Goal: Task Accomplishment & Management: Use online tool/utility

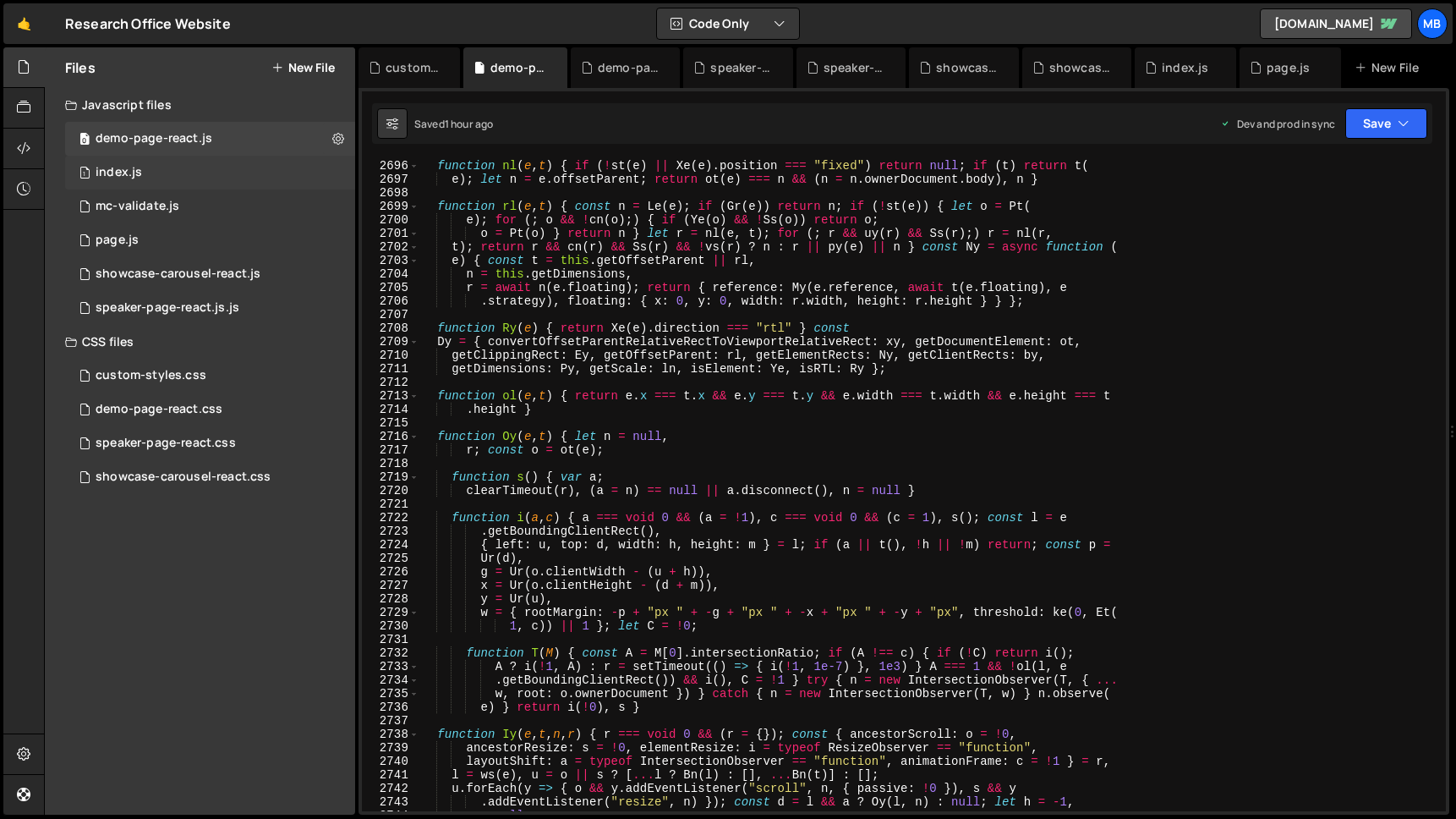
scroll to position [10524, 0]
click at [172, 159] on div "1 index.js 0" at bounding box center [210, 172] width 290 height 34
click at [184, 140] on div "demo-page-react.js" at bounding box center [153, 139] width 117 height 16
click at [234, 138] on div "0 demo-page-react.js 0" at bounding box center [210, 139] width 290 height 34
click at [670, 227] on div "function nl ( e , t ) { if ( ! st ( e ) || Xe ( e ) . position === "fixed" ) re…" at bounding box center [929, 499] width 1020 height 679
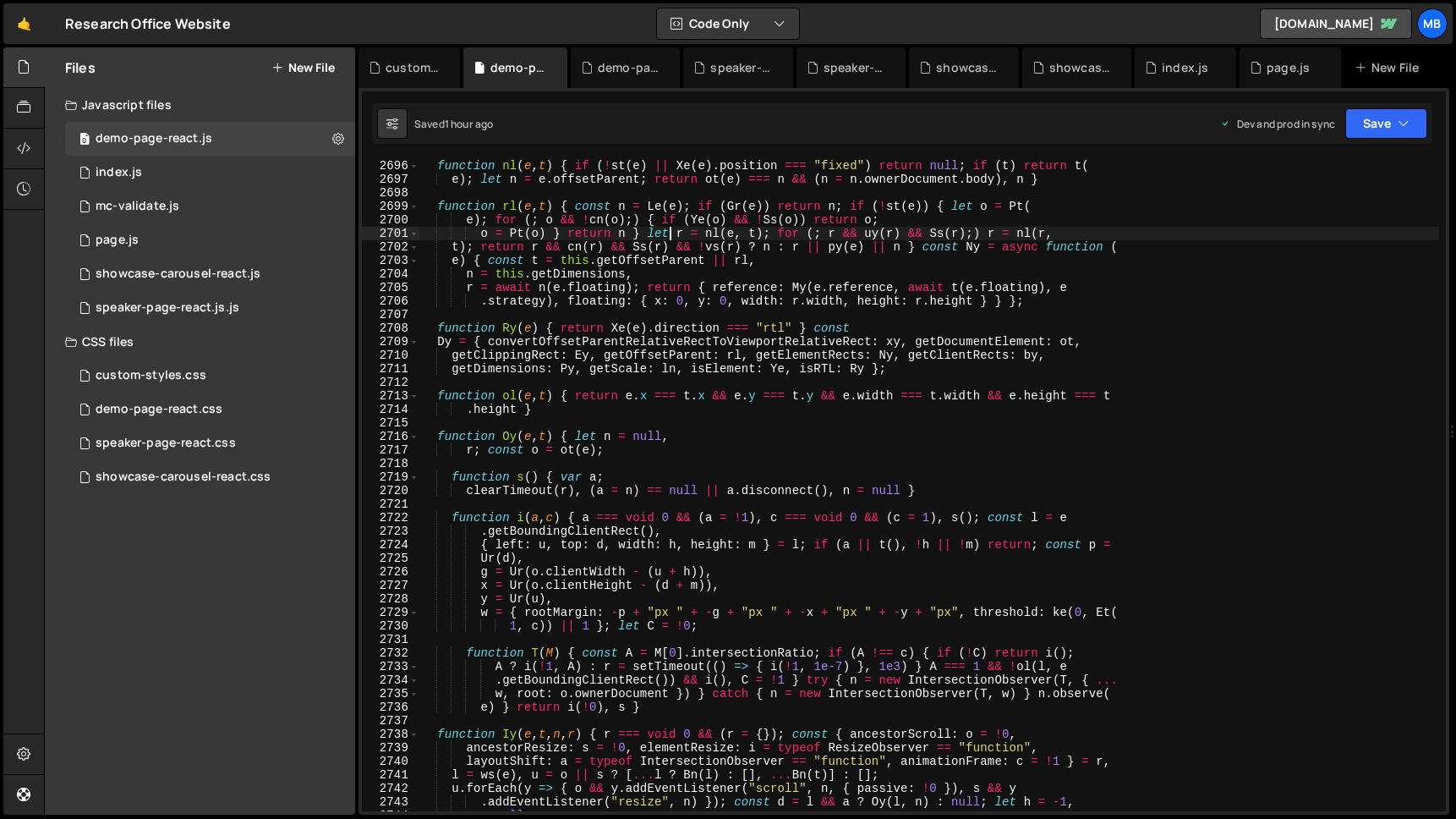
type textarea ".DemoPage = { initDemoPage: bT } }));"
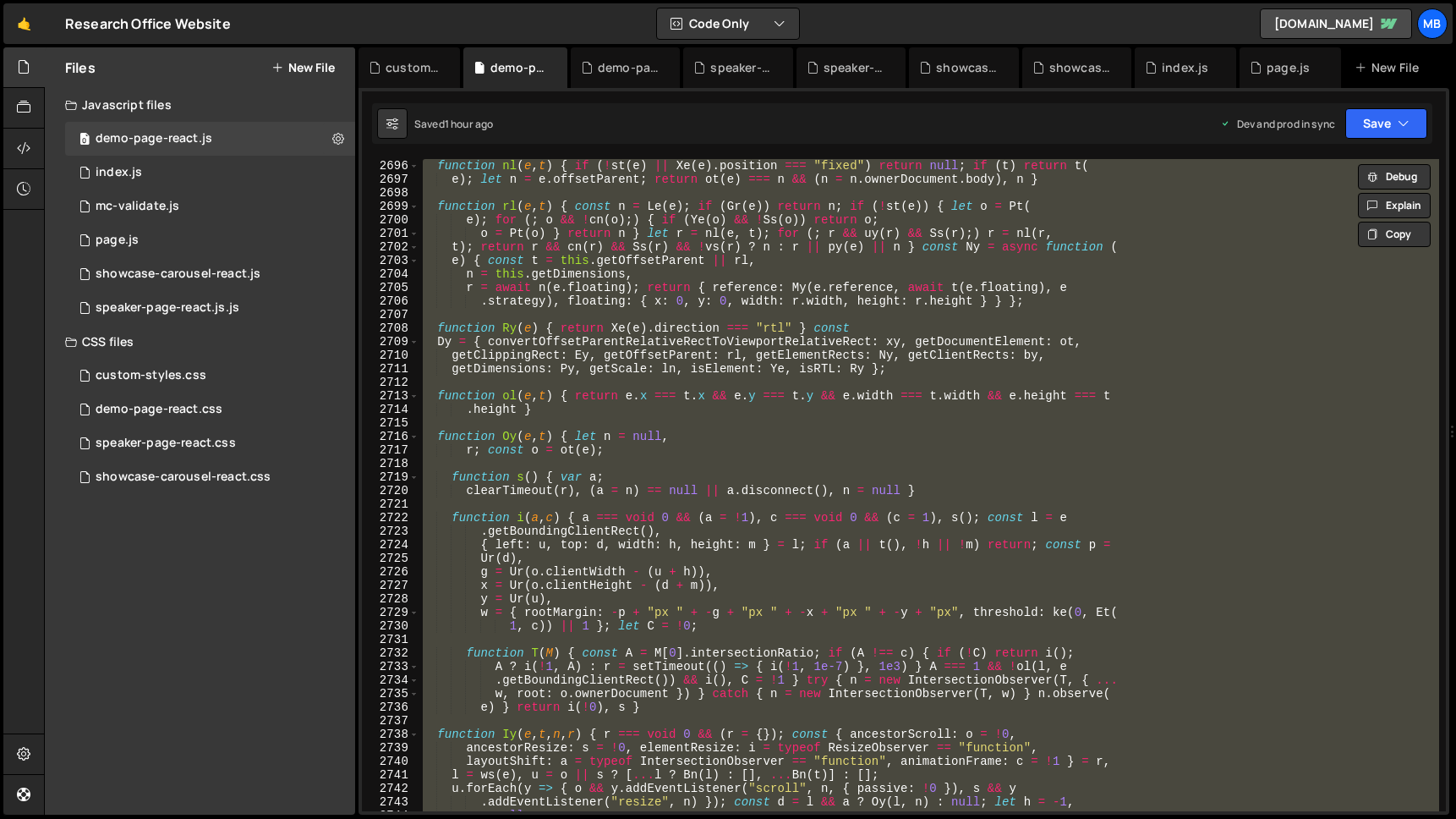
paste textarea
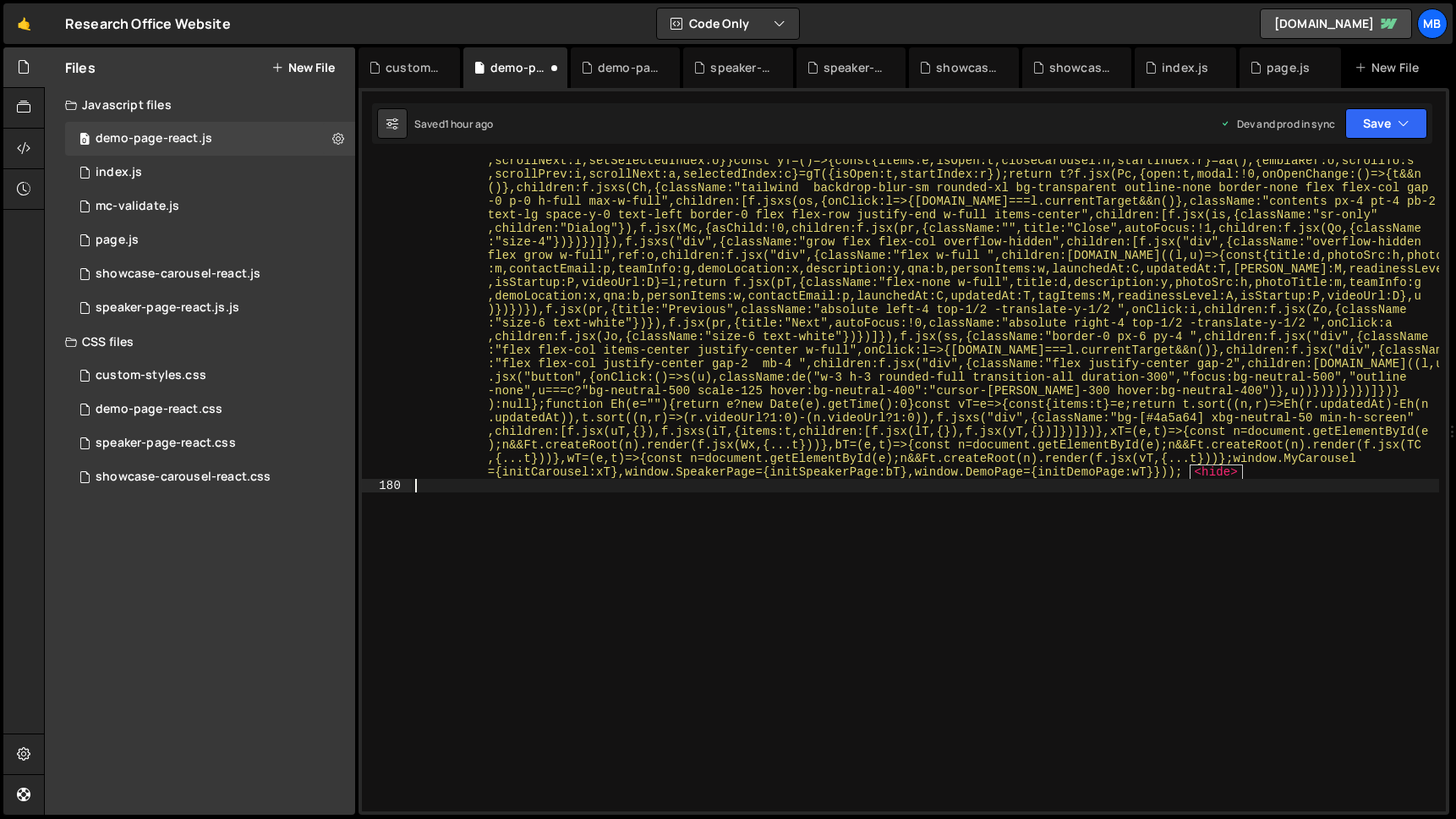
scroll to position [27077, 0]
click at [1382, 118] on button "Save" at bounding box center [1387, 123] width 82 height 30
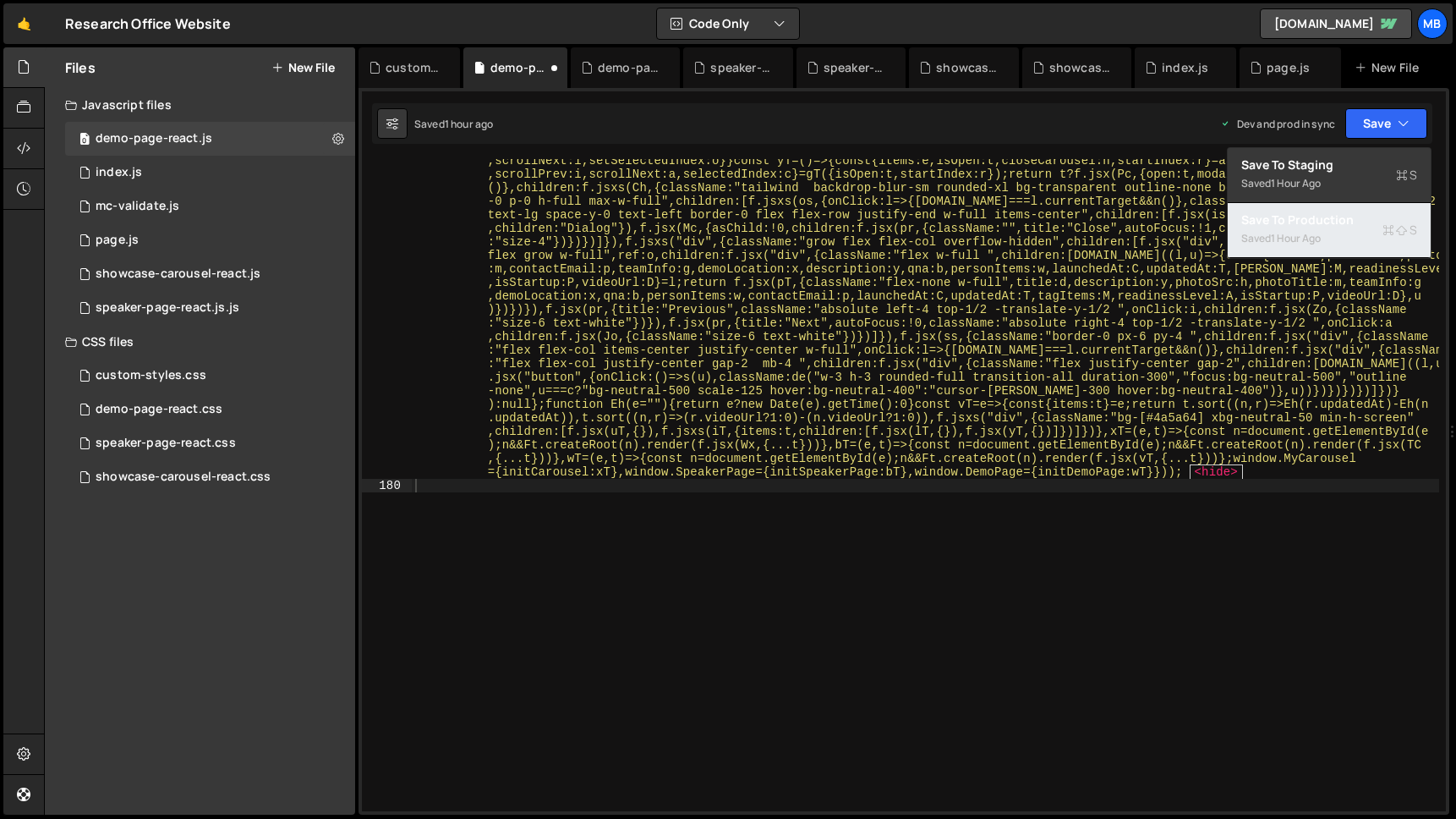
click at [1336, 231] on div "Saved 1 hour ago" at bounding box center [1329, 238] width 176 height 20
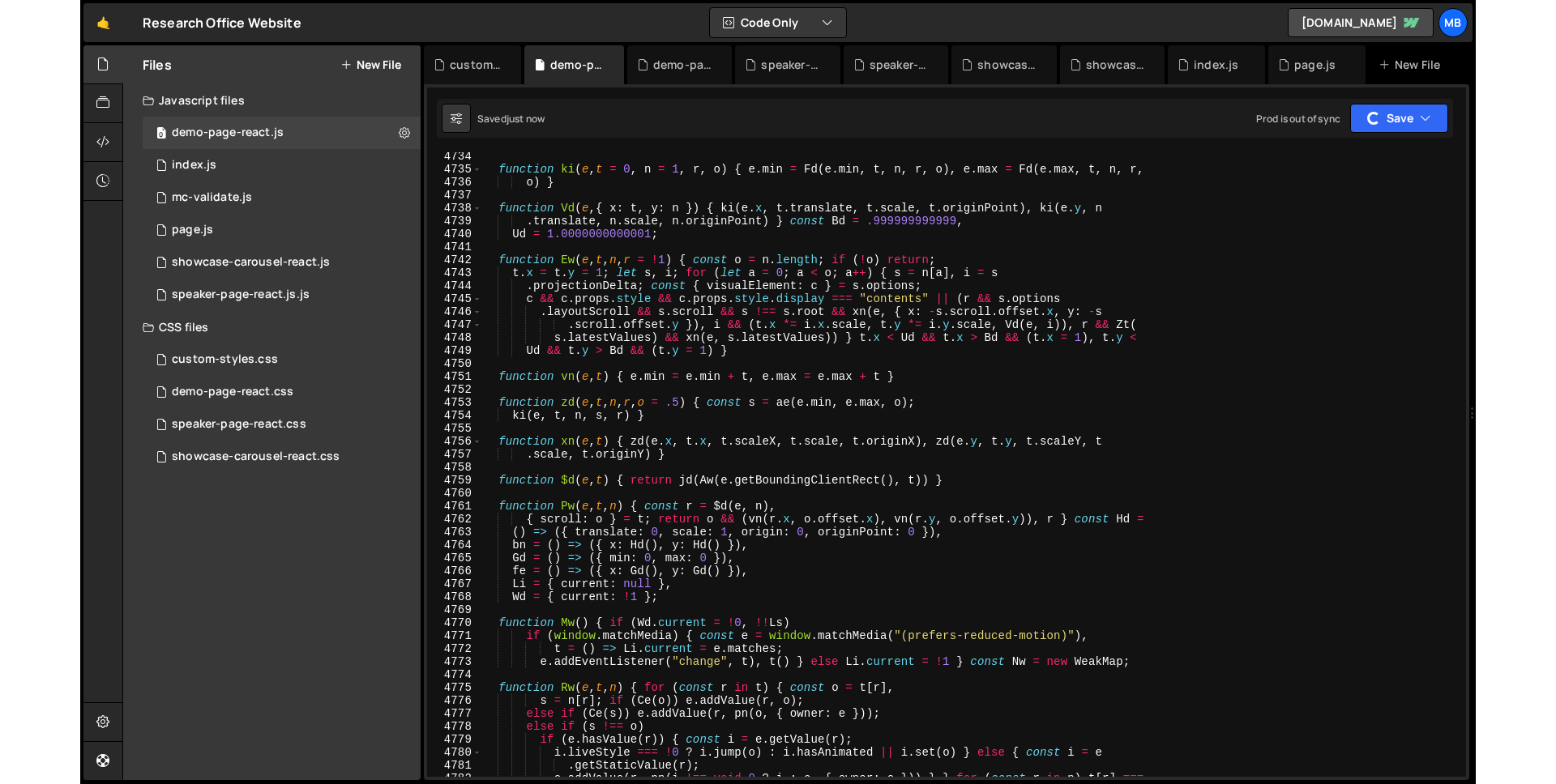
scroll to position [0, 0]
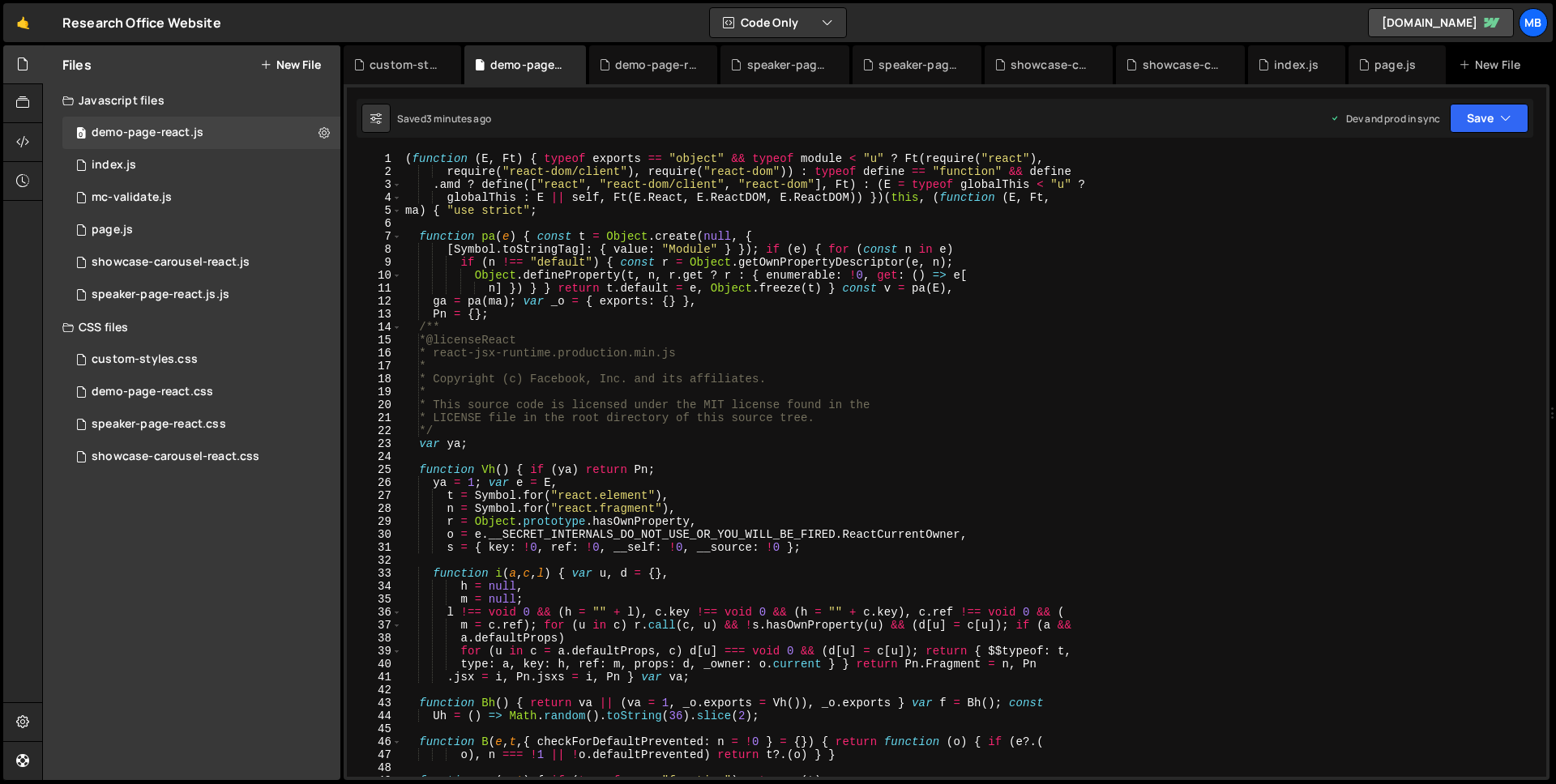
click at [643, 259] on div "( function ( E , Ft ) { typeof exports == "object" && typeof module < "u" ? Ft …" at bounding box center [970, 478] width 1138 height 650
type textarea ".DemoPage = { initDemoPage: wT } }));"
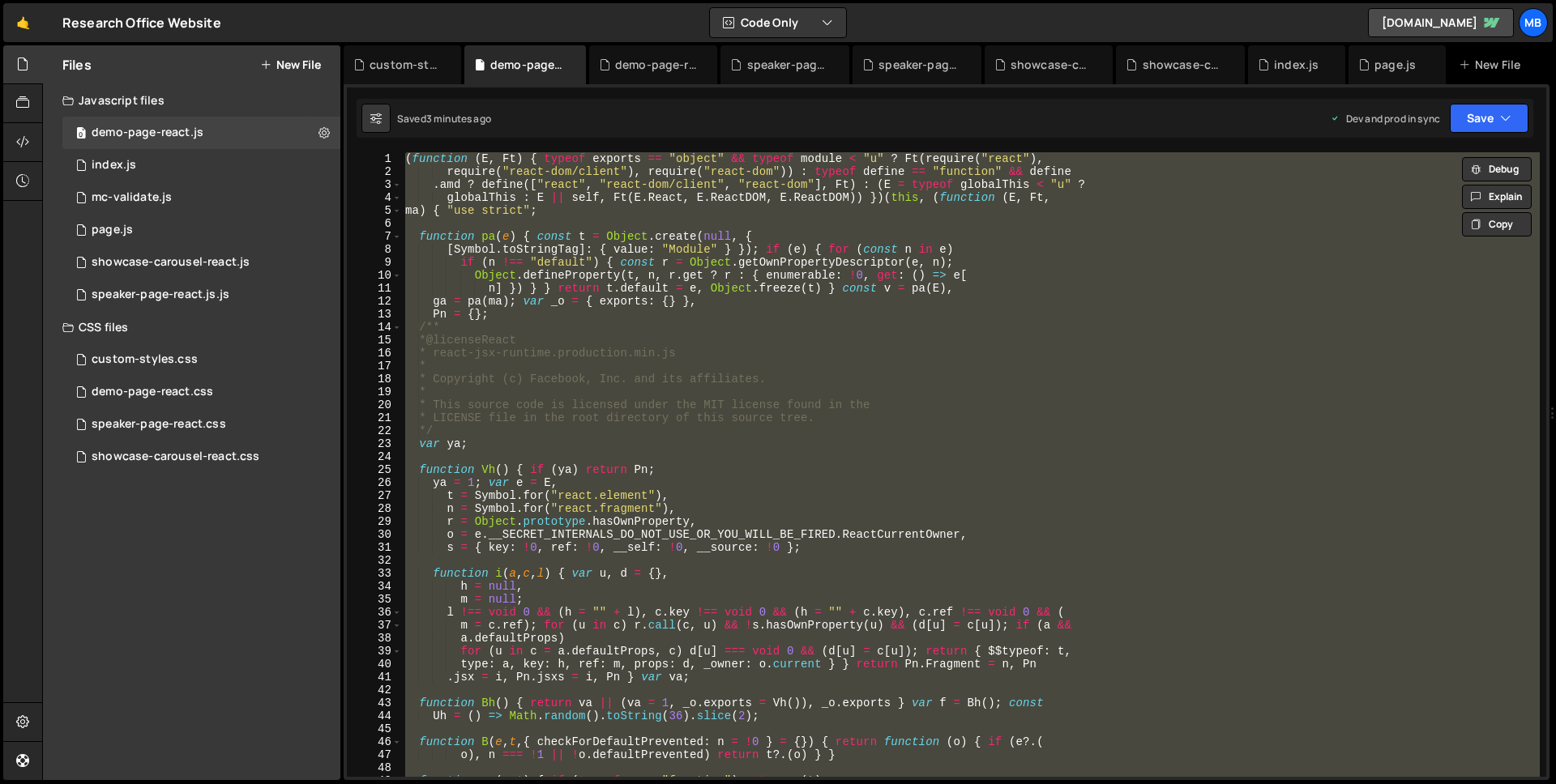
paste textarea
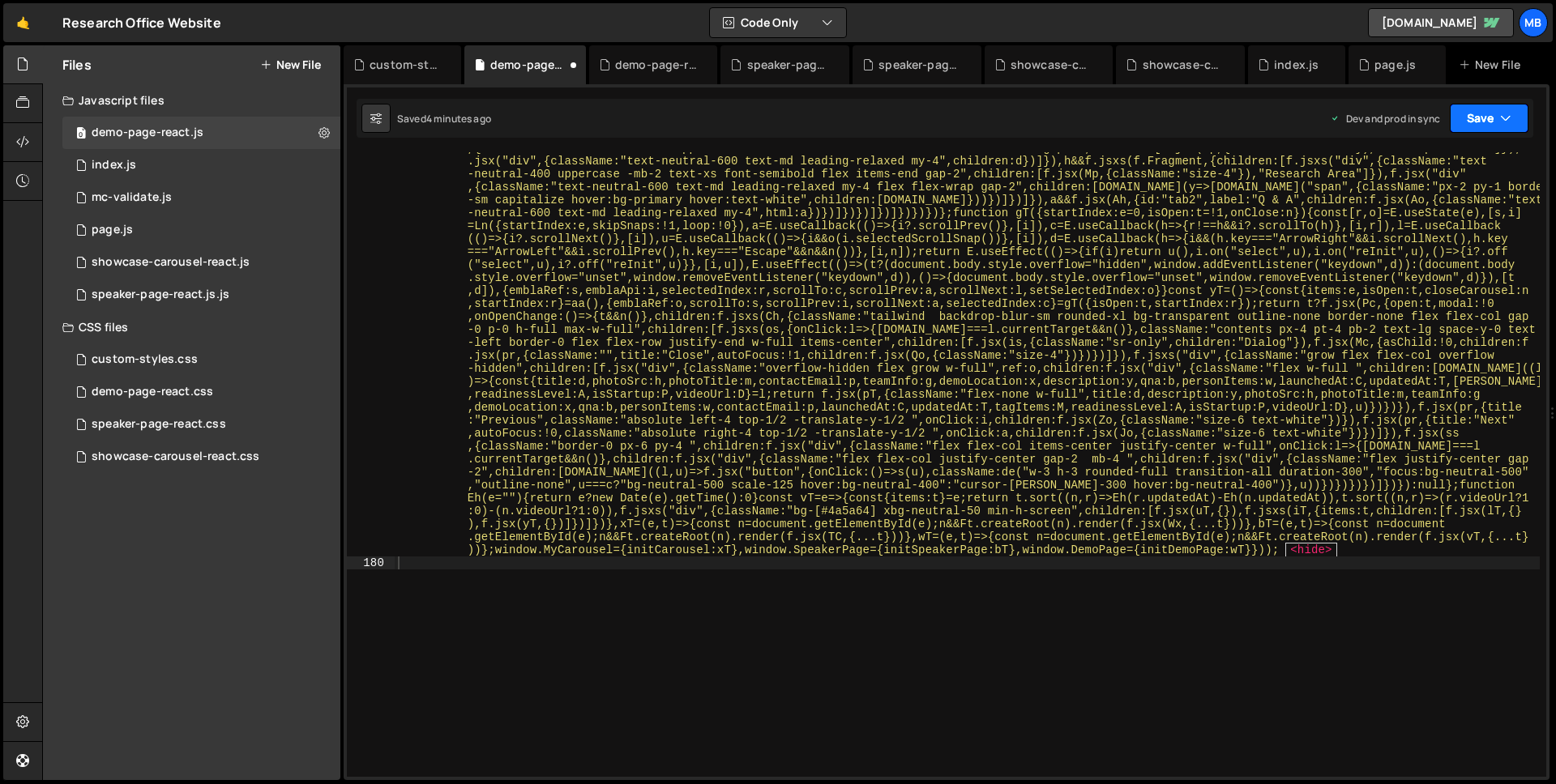
click at [1394, 118] on button "Save" at bounding box center [1489, 118] width 79 height 29
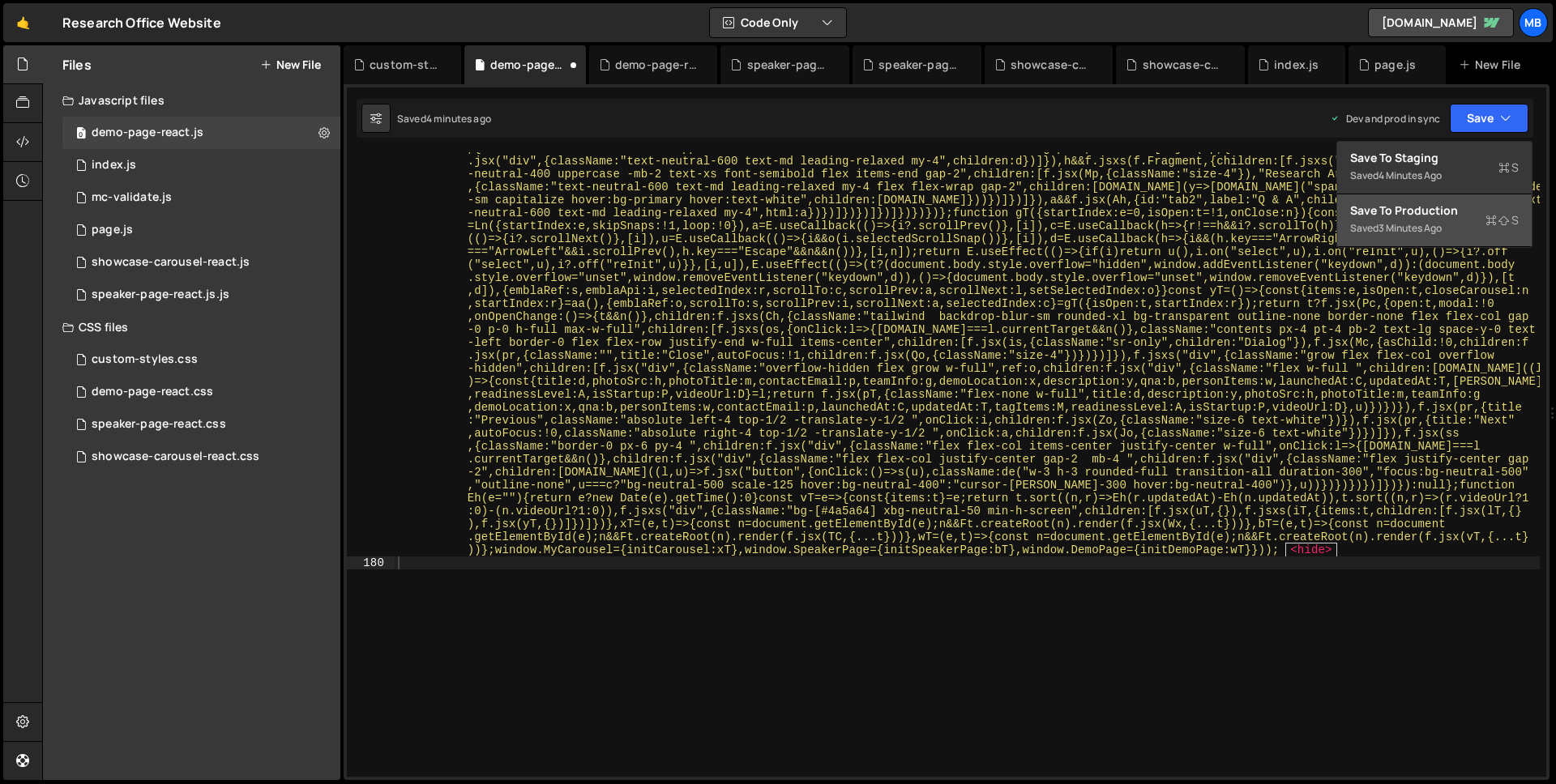
click at [1394, 223] on div "3 minutes ago" at bounding box center [1410, 228] width 63 height 14
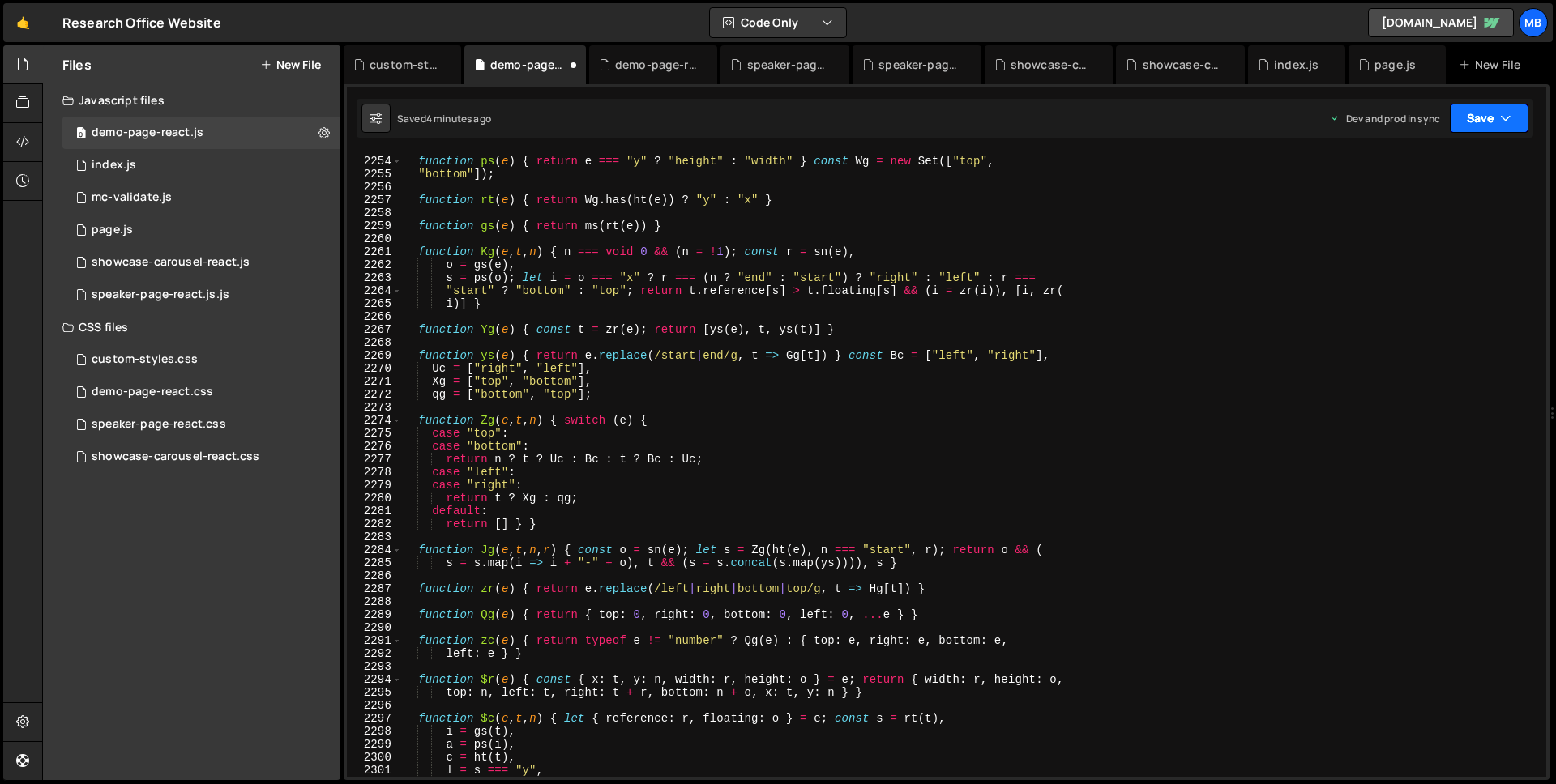
drag, startPoint x: 1498, startPoint y: 120, endPoint x: 1500, endPoint y: 142, distance: 22.1
click at [1394, 120] on button "Save" at bounding box center [1489, 118] width 79 height 29
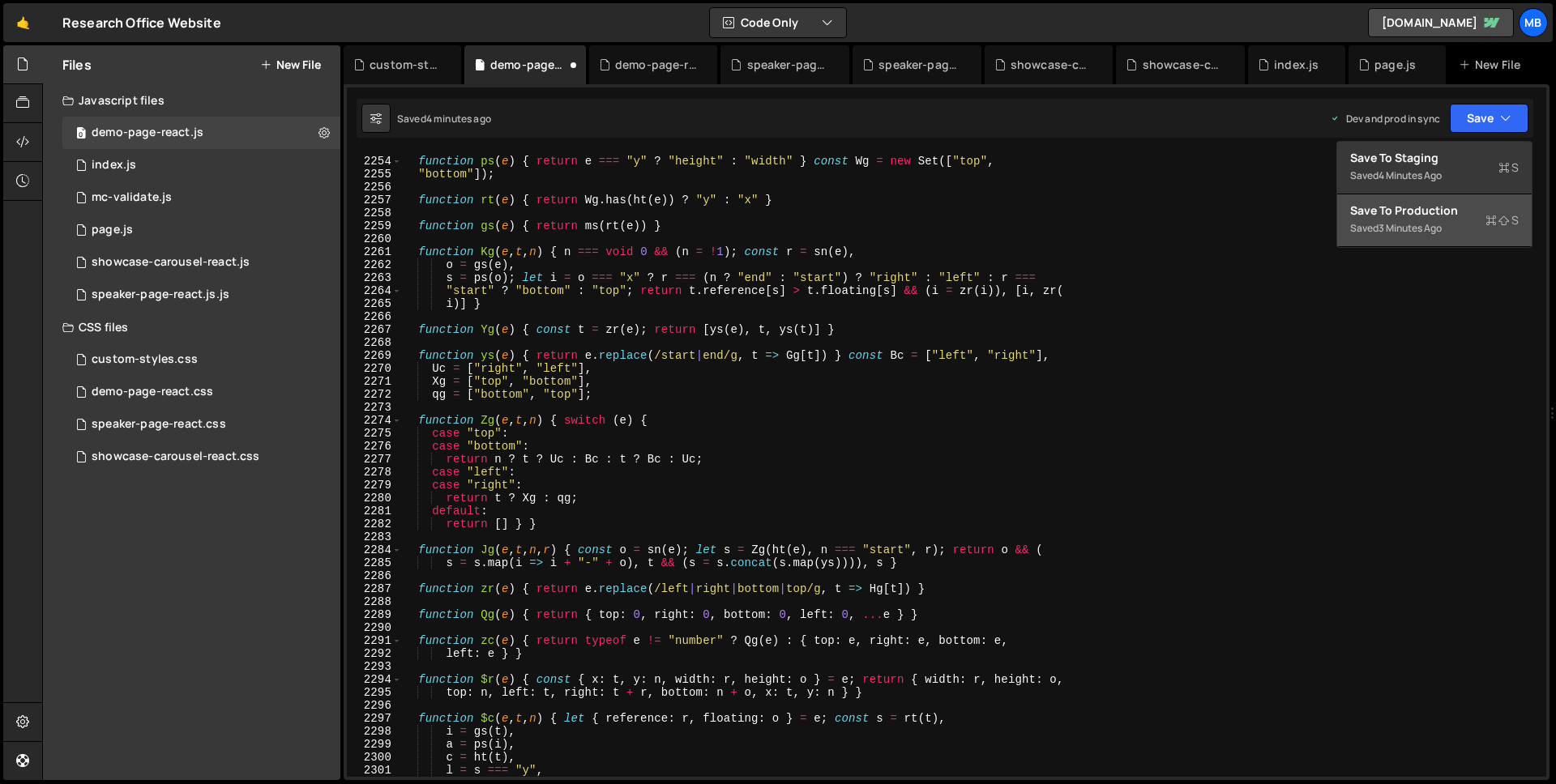
click at [1394, 223] on div "Saved 3 minutes ago" at bounding box center [1434, 228] width 168 height 19
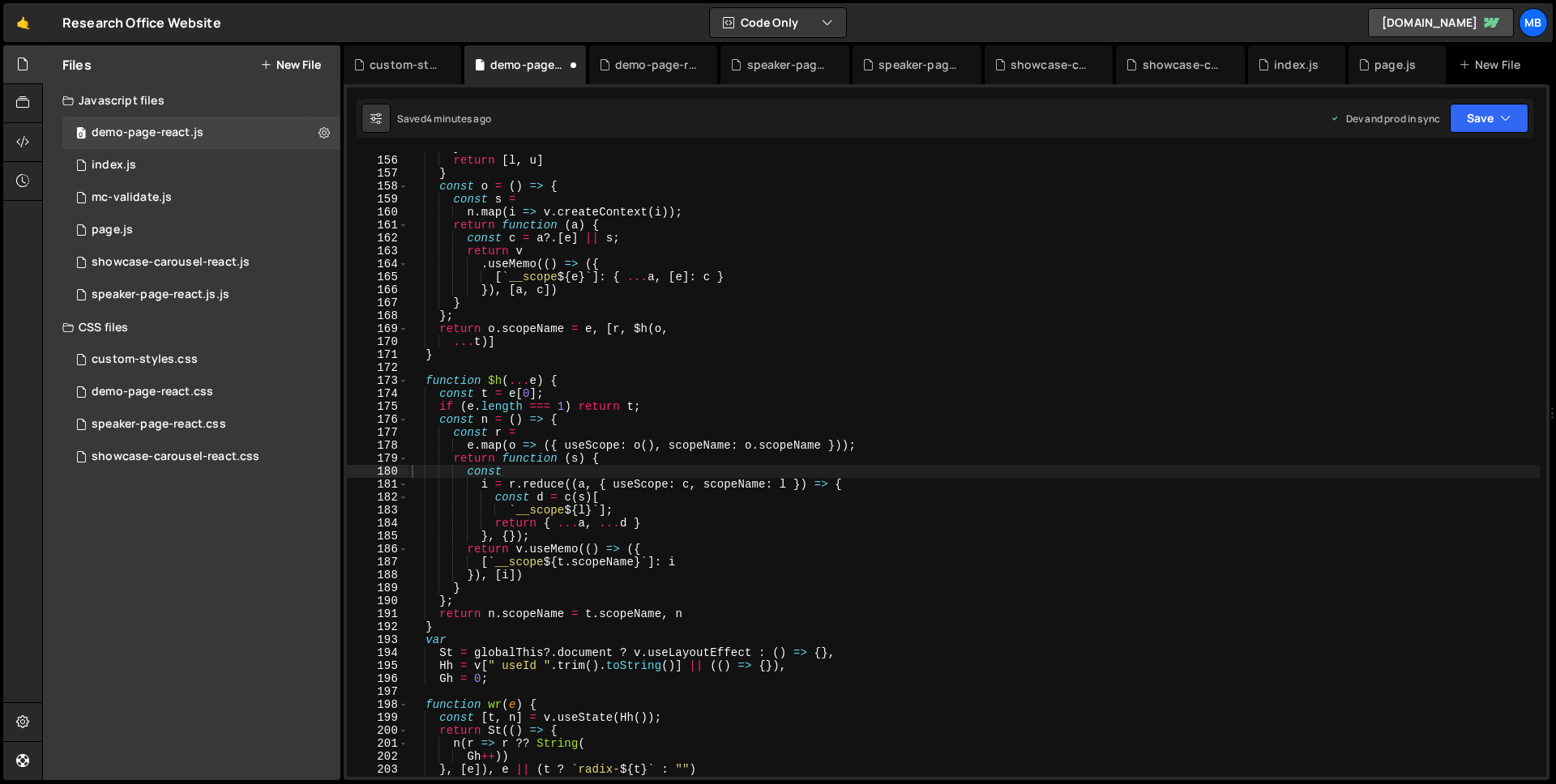
scroll to position [271, 0]
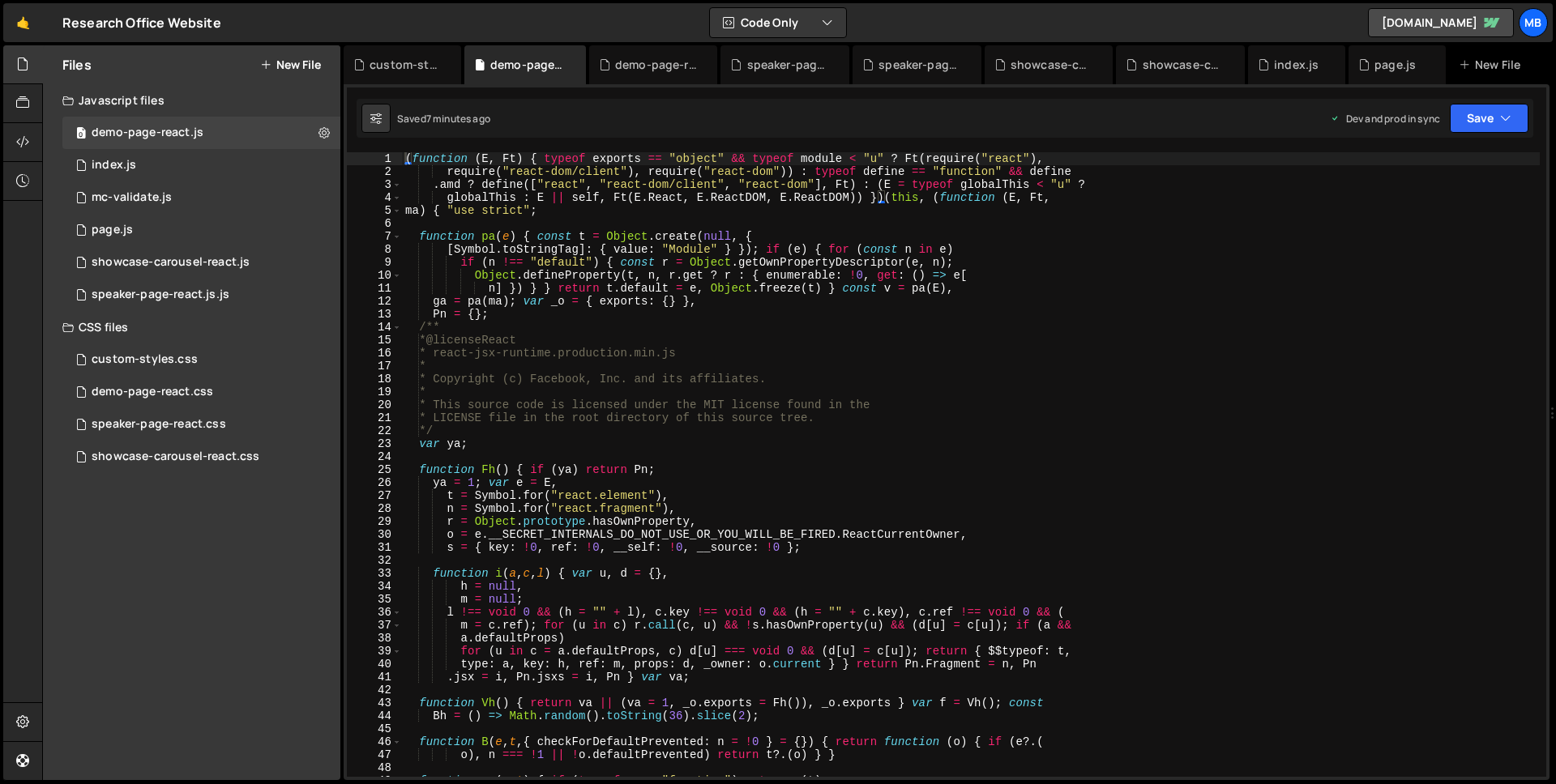
click at [573, 211] on div "( function ( E , Ft ) { typeof exports == "object" && typeof module < "u" ? Ft …" at bounding box center [970, 478] width 1138 height 650
type textarea ".DemoPage = { initDemoPage: bT } }));"
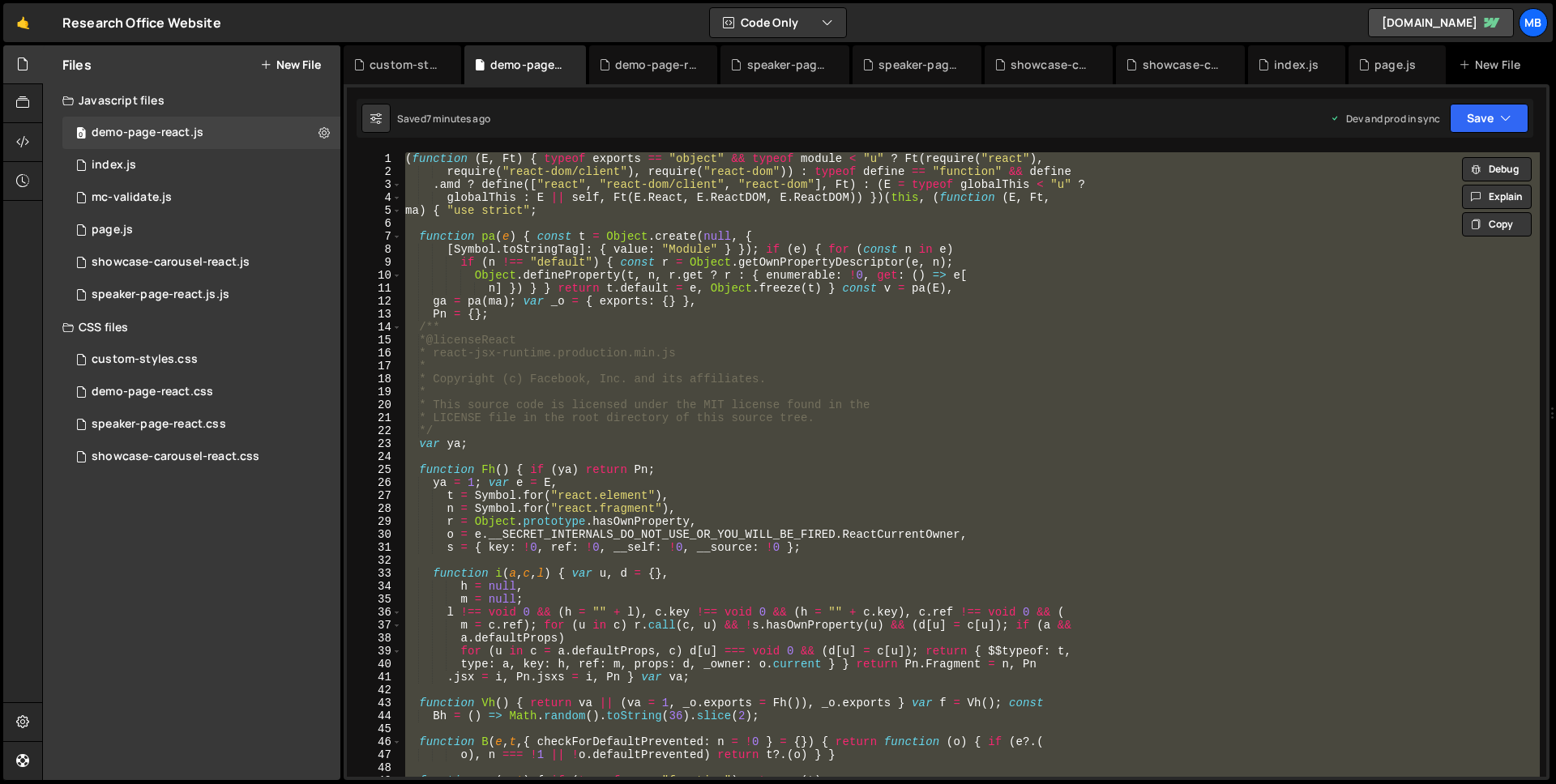
paste textarea
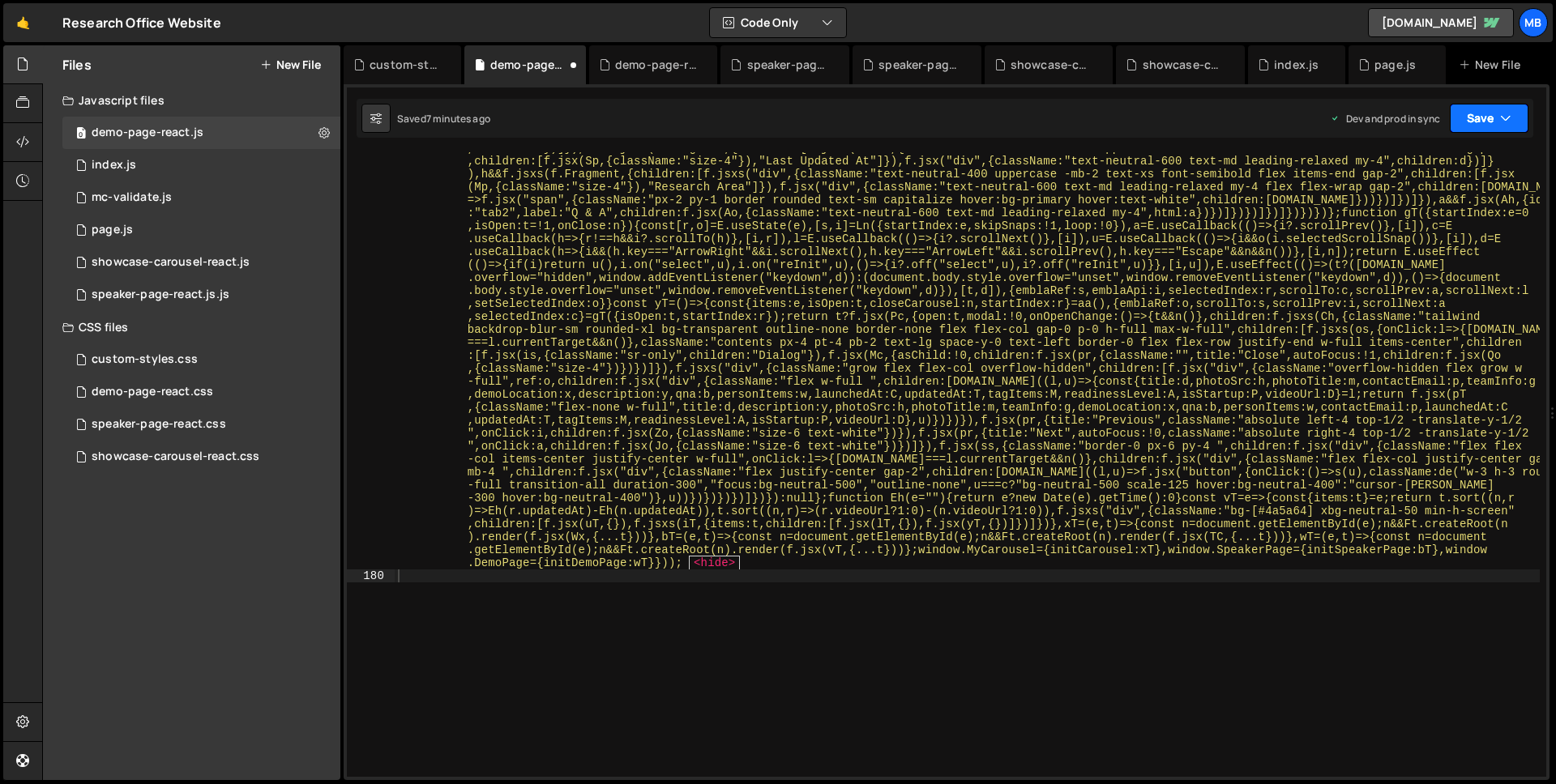
click at [1505, 113] on icon "button" at bounding box center [1505, 119] width 12 height 17
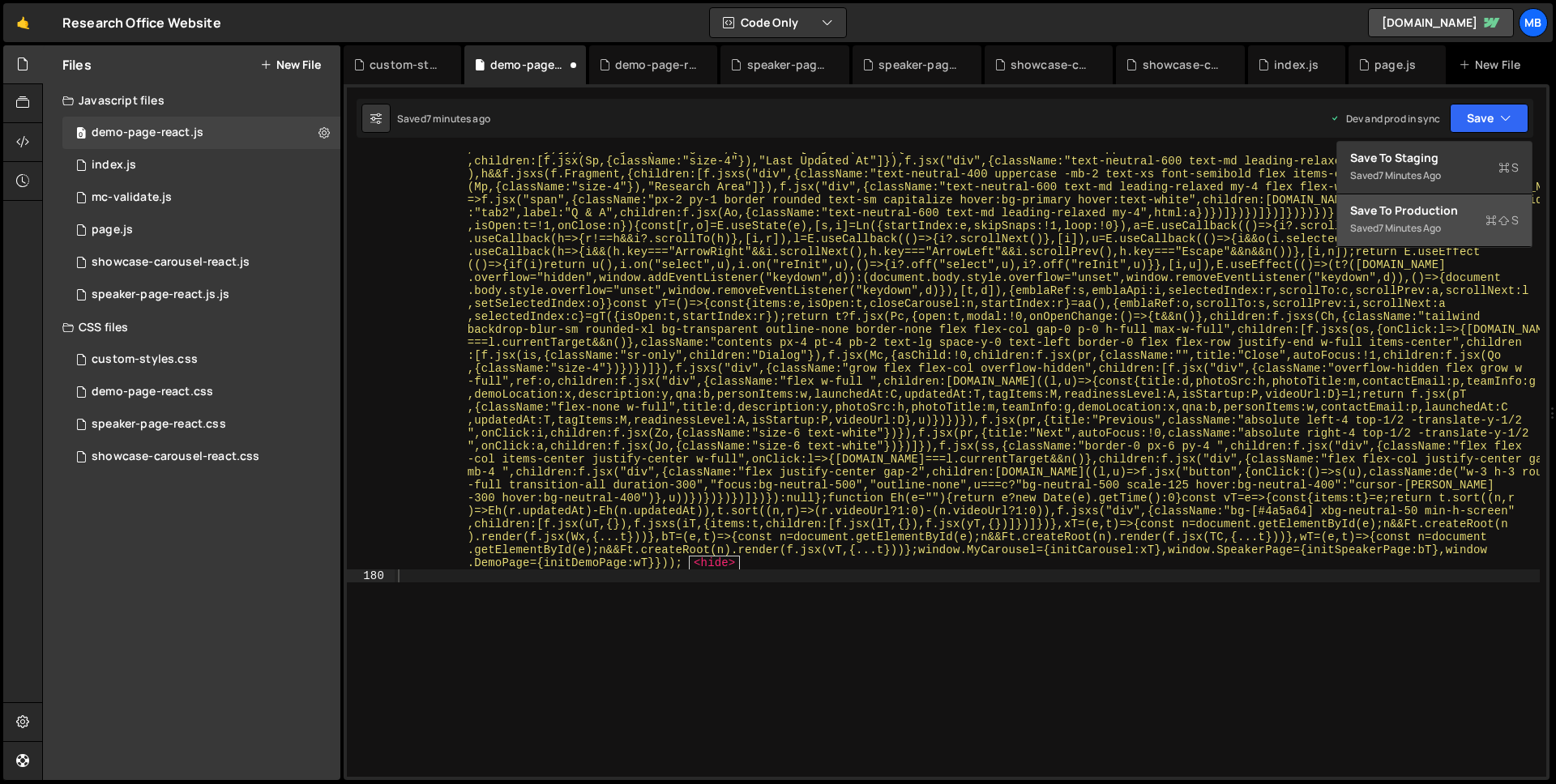
click at [1426, 217] on div "Save to Production S" at bounding box center [1434, 211] width 168 height 17
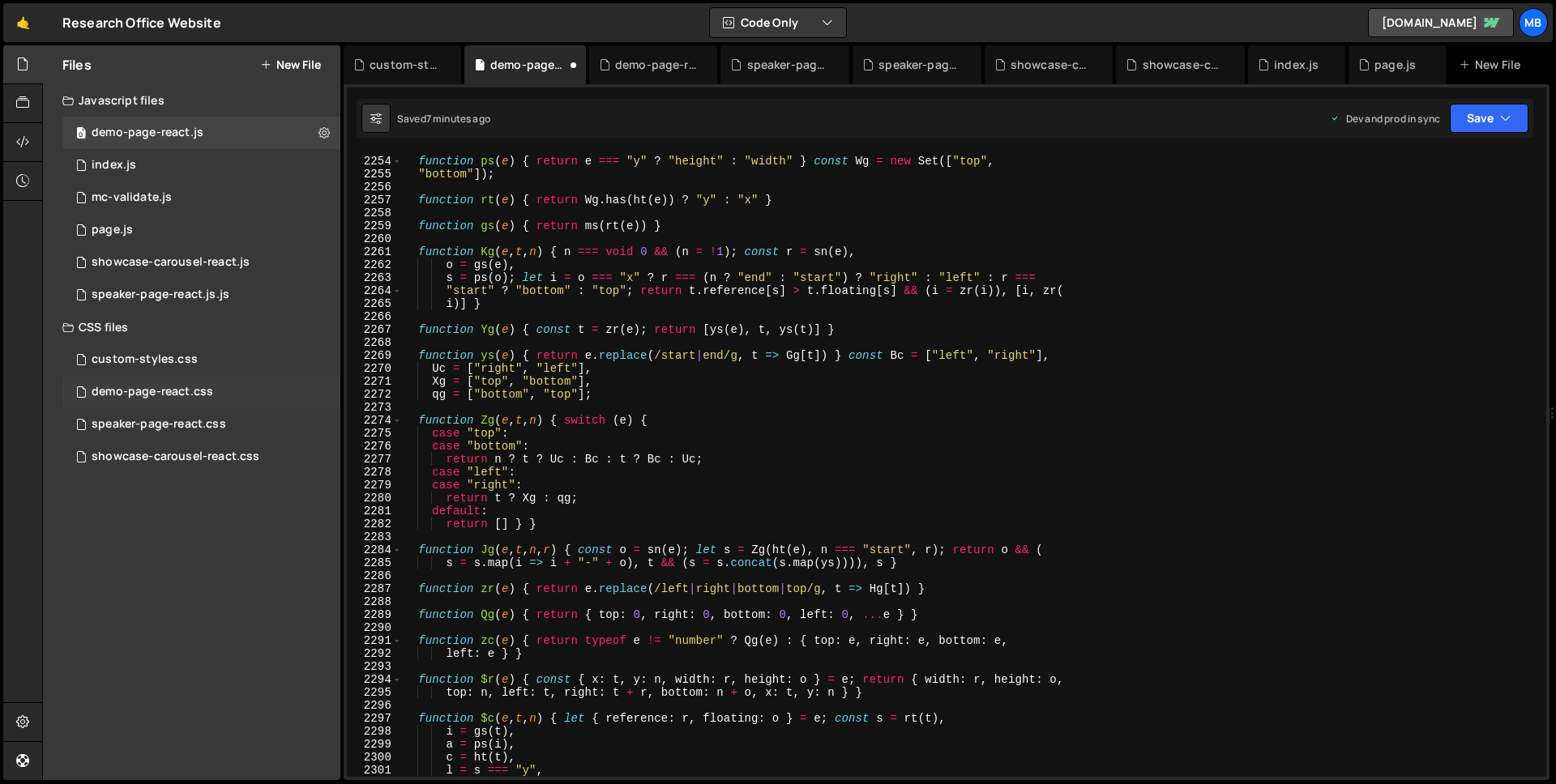
click at [215, 388] on div "demo-page-react.css 0" at bounding box center [201, 392] width 278 height 32
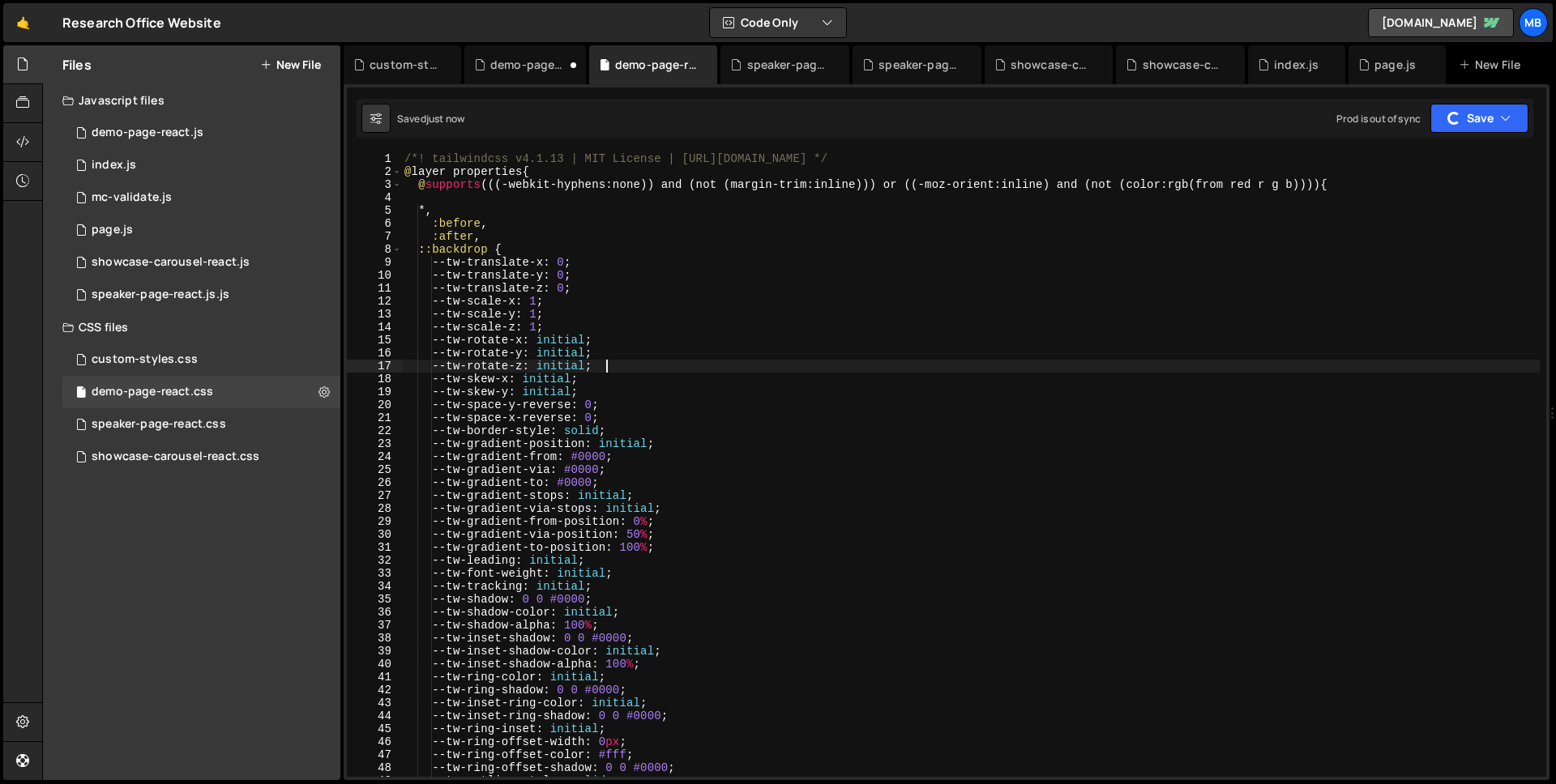
click at [715, 361] on div "/*! tailwindcss v4.1.13 | MIT License | [URL][DOMAIN_NAME] */ @ layer propertie…" at bounding box center [970, 478] width 1139 height 650
type textarea "}"
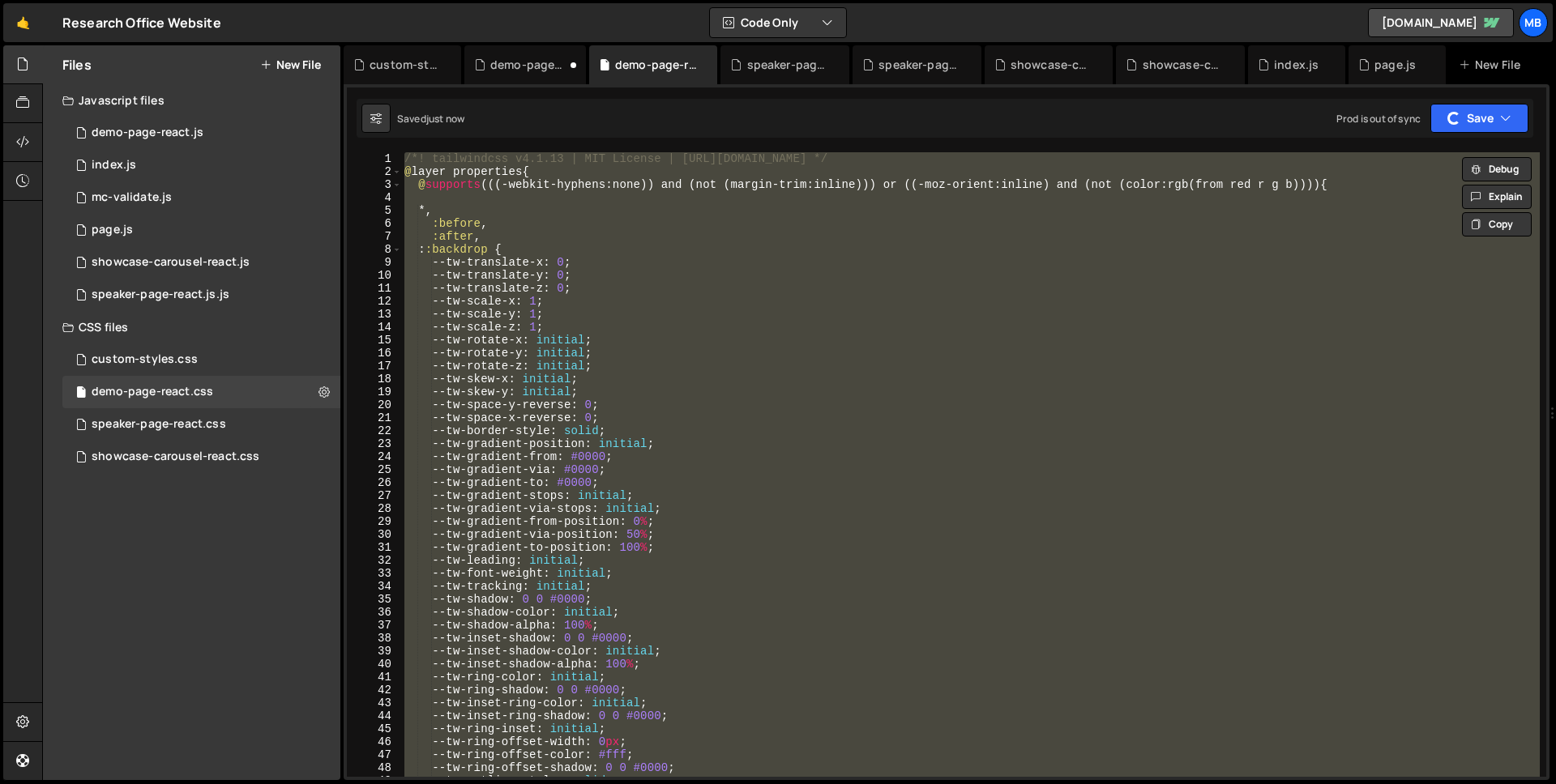
paste textarea
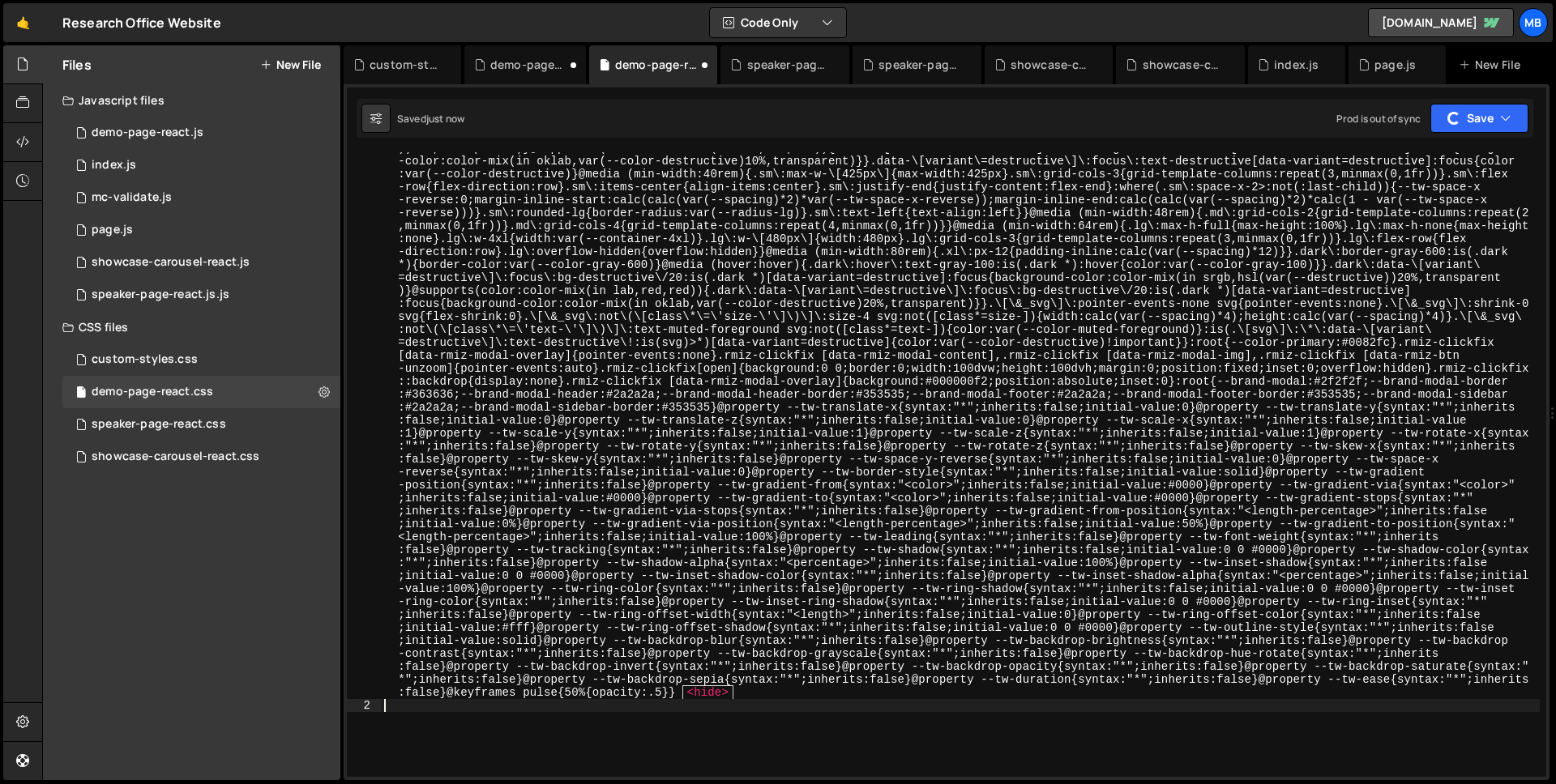
scroll to position [3471, 0]
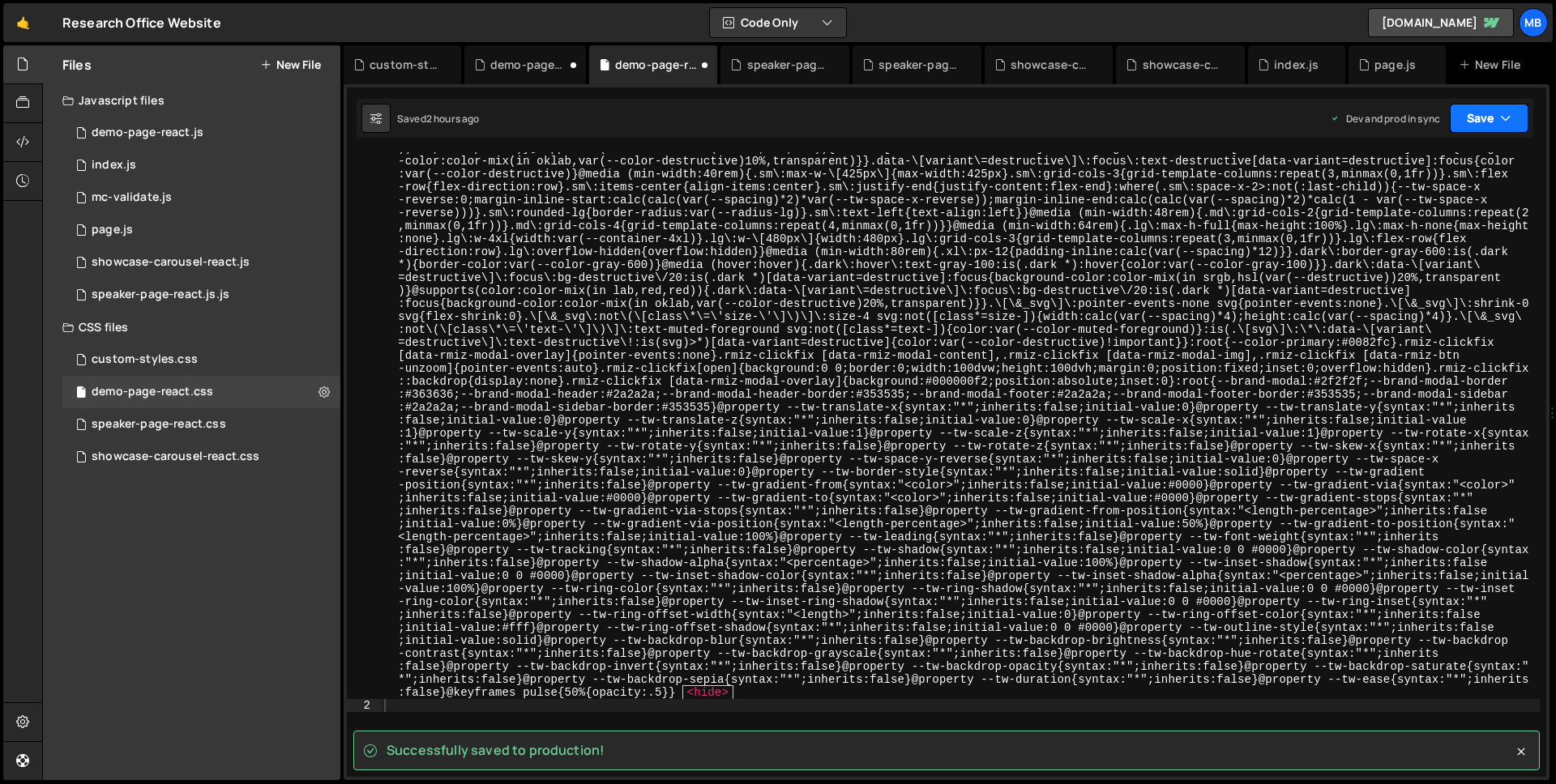
click at [1470, 104] on button "Save" at bounding box center [1489, 118] width 79 height 29
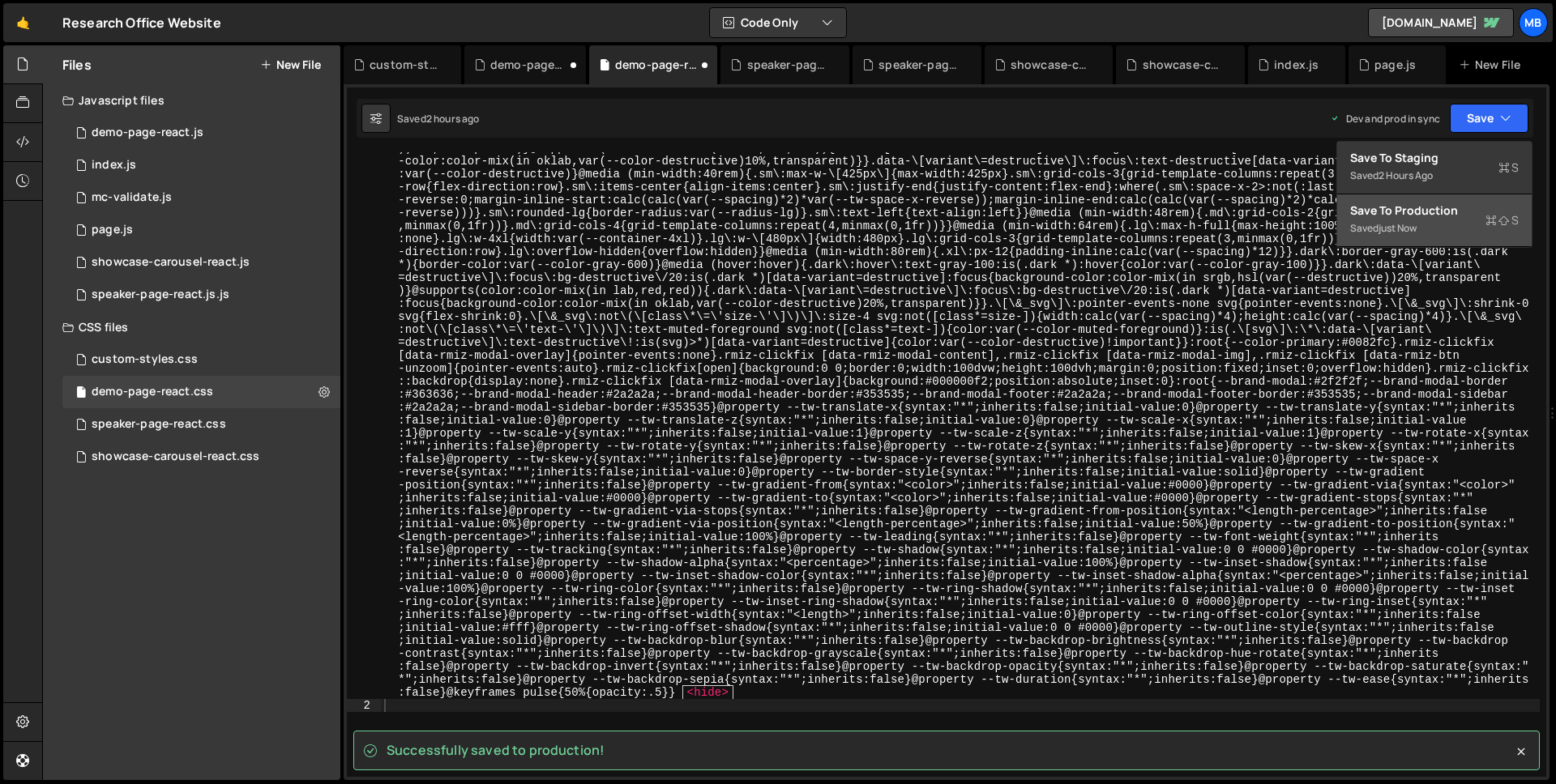
click at [1447, 237] on div "Saved just now" at bounding box center [1434, 228] width 168 height 19
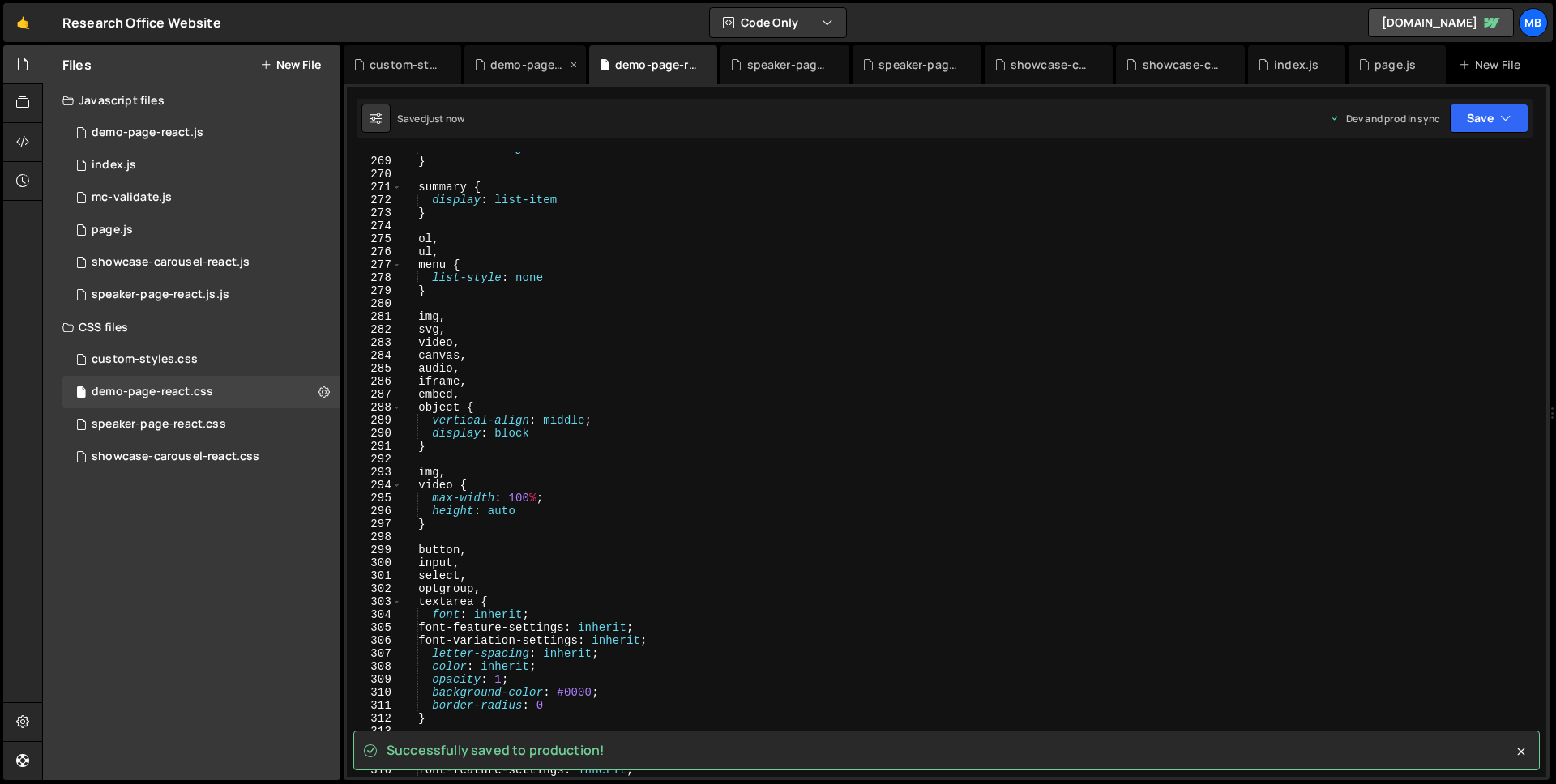
click at [535, 74] on div "demo-page-react.js" at bounding box center [525, 65] width 121 height 39
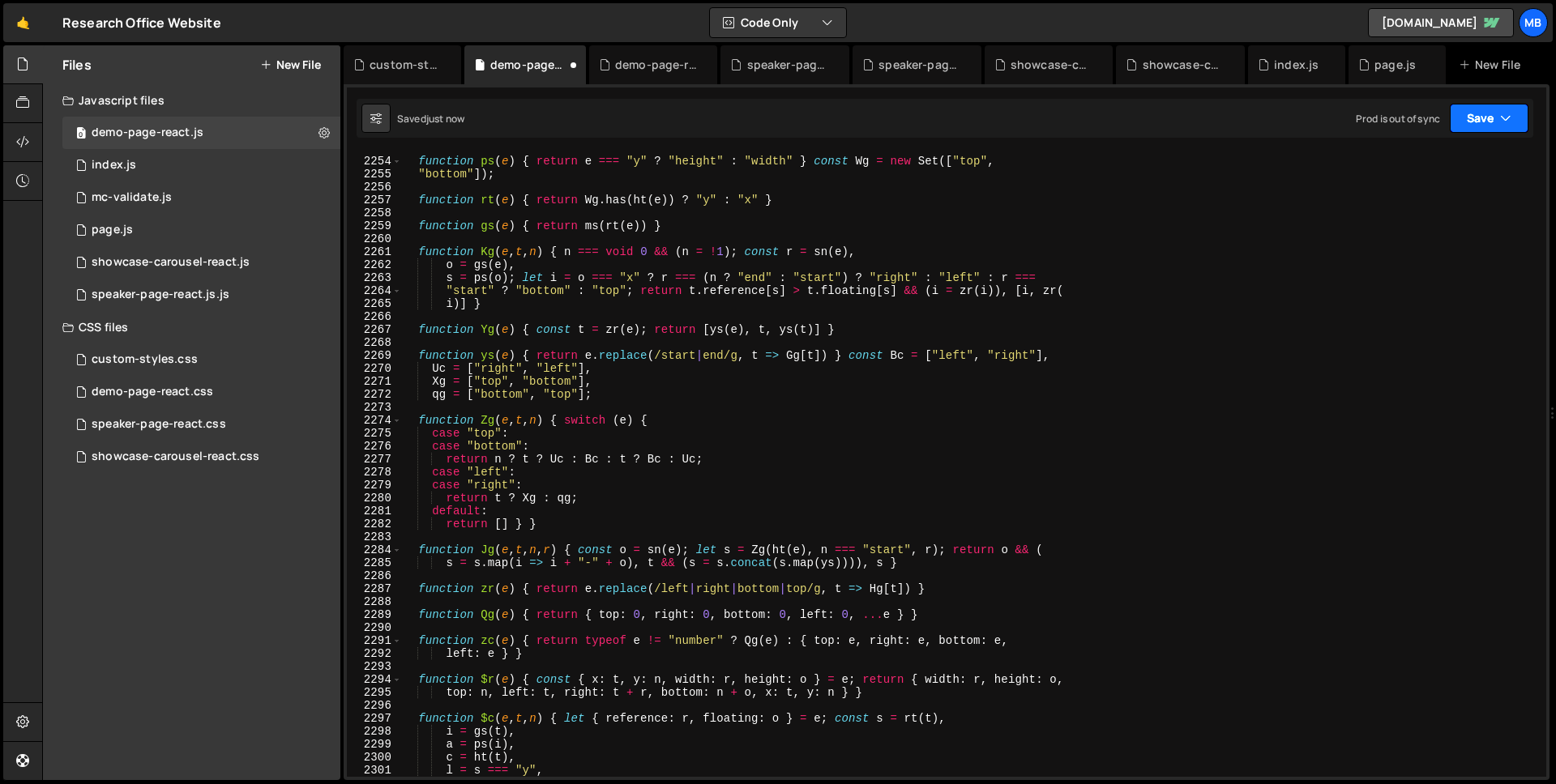
click at [1504, 117] on icon "button" at bounding box center [1505, 119] width 12 height 17
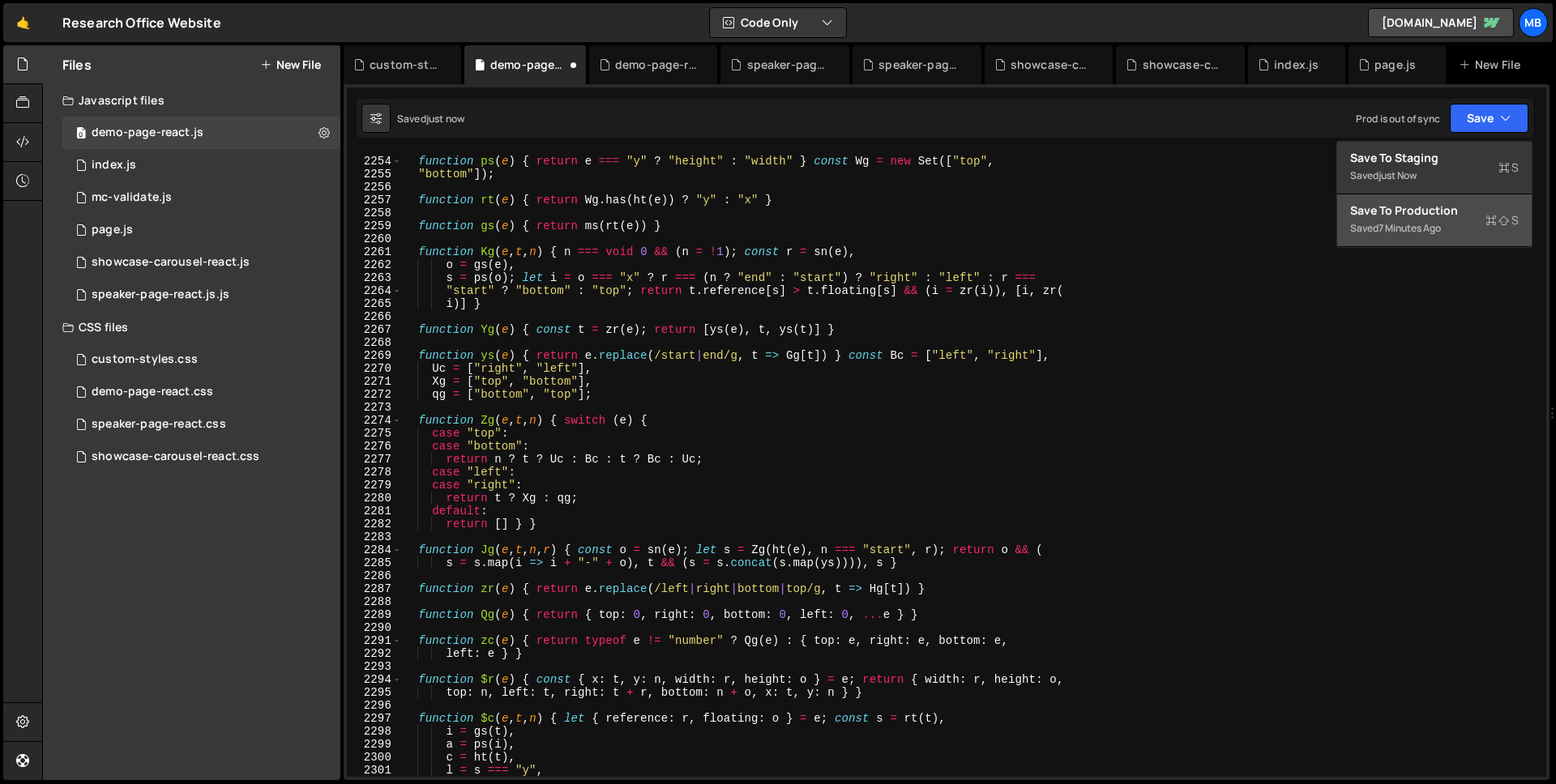
click at [1468, 209] on div "Save to Production S" at bounding box center [1434, 211] width 168 height 17
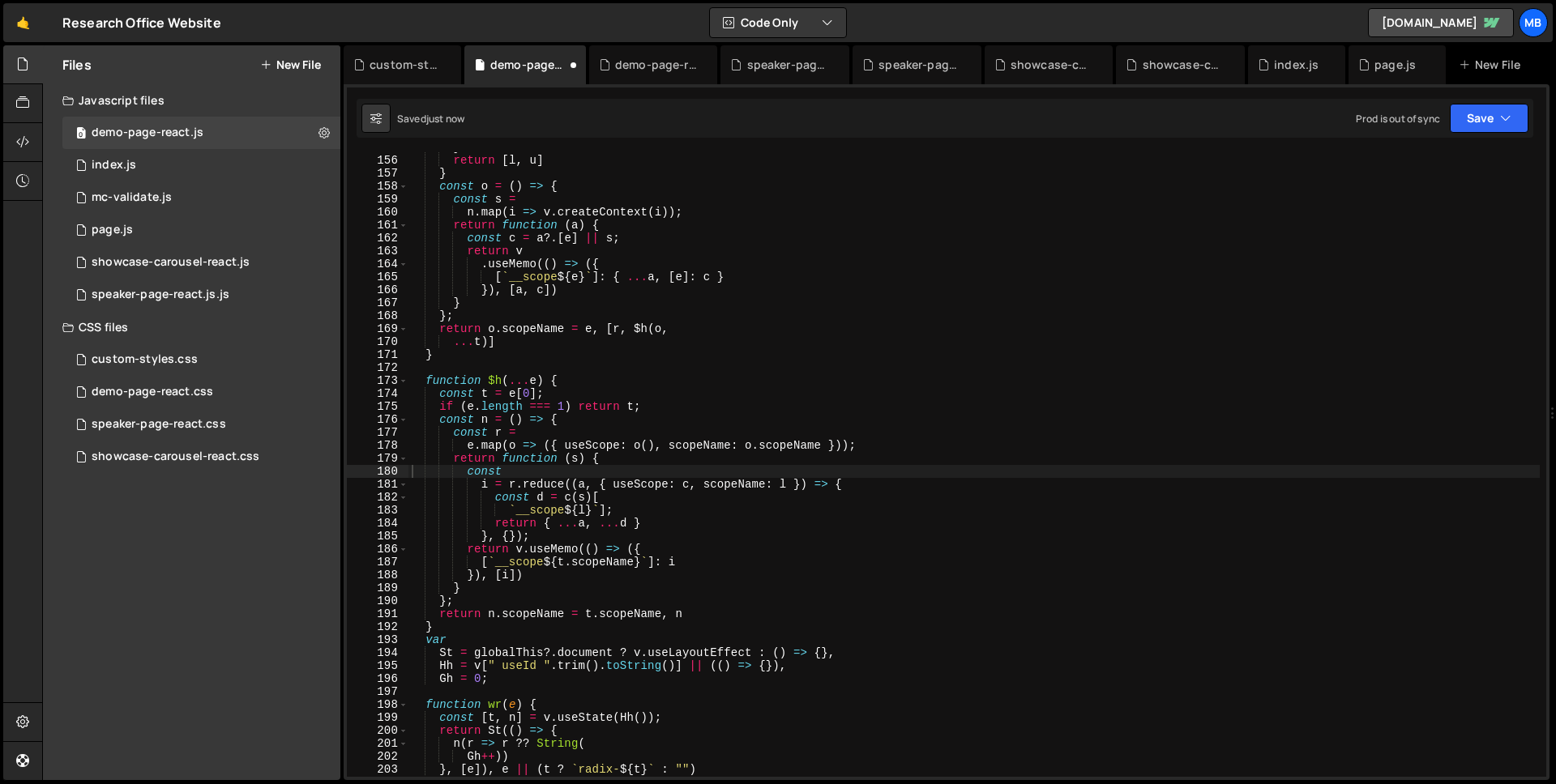
scroll to position [271, 0]
click at [703, 282] on div "} return [ l , u ] } const o = ( ) => { const s = n . map ( i => v . createCont…" at bounding box center [973, 466] width 1131 height 650
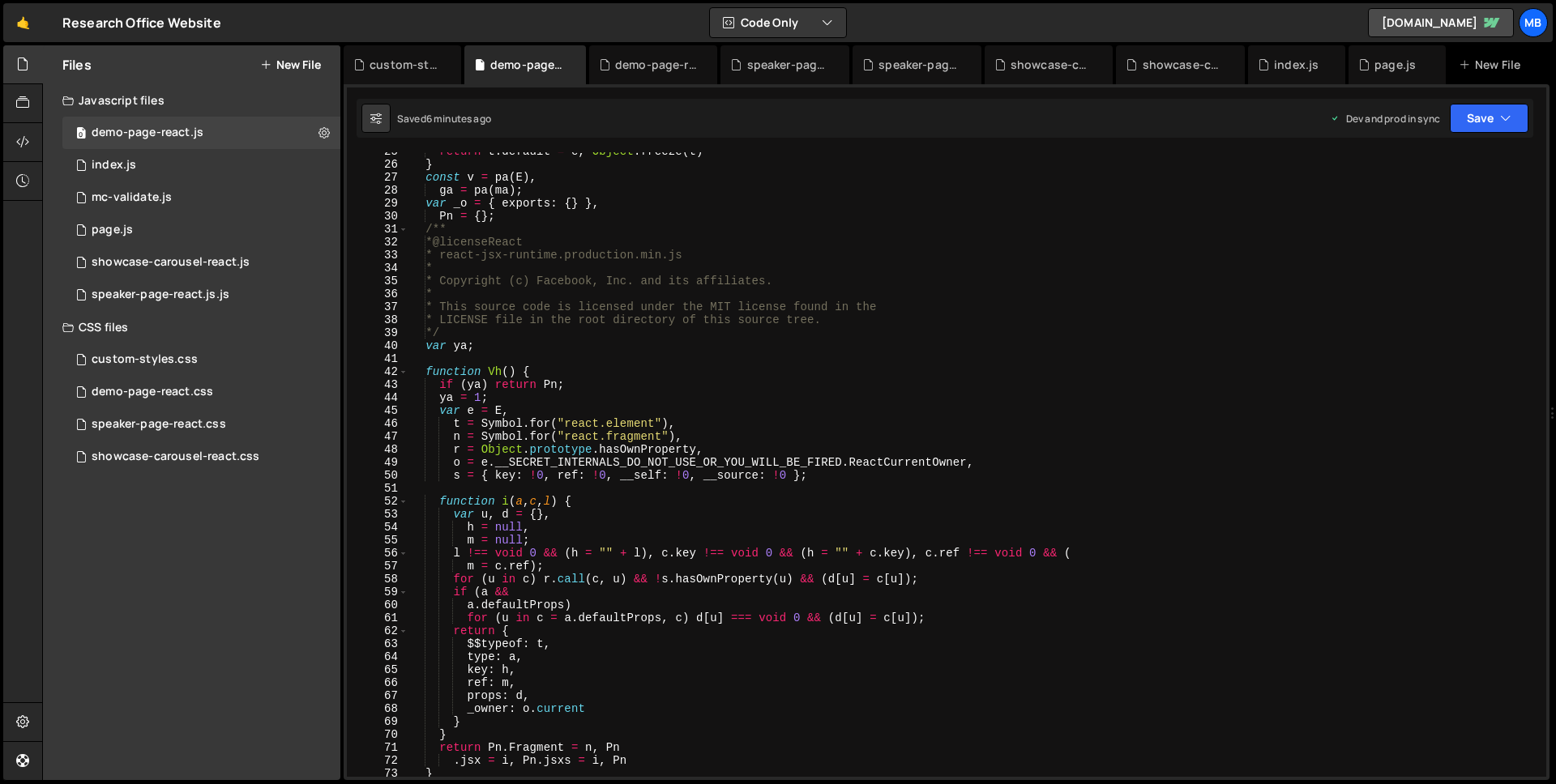
scroll to position [0, 0]
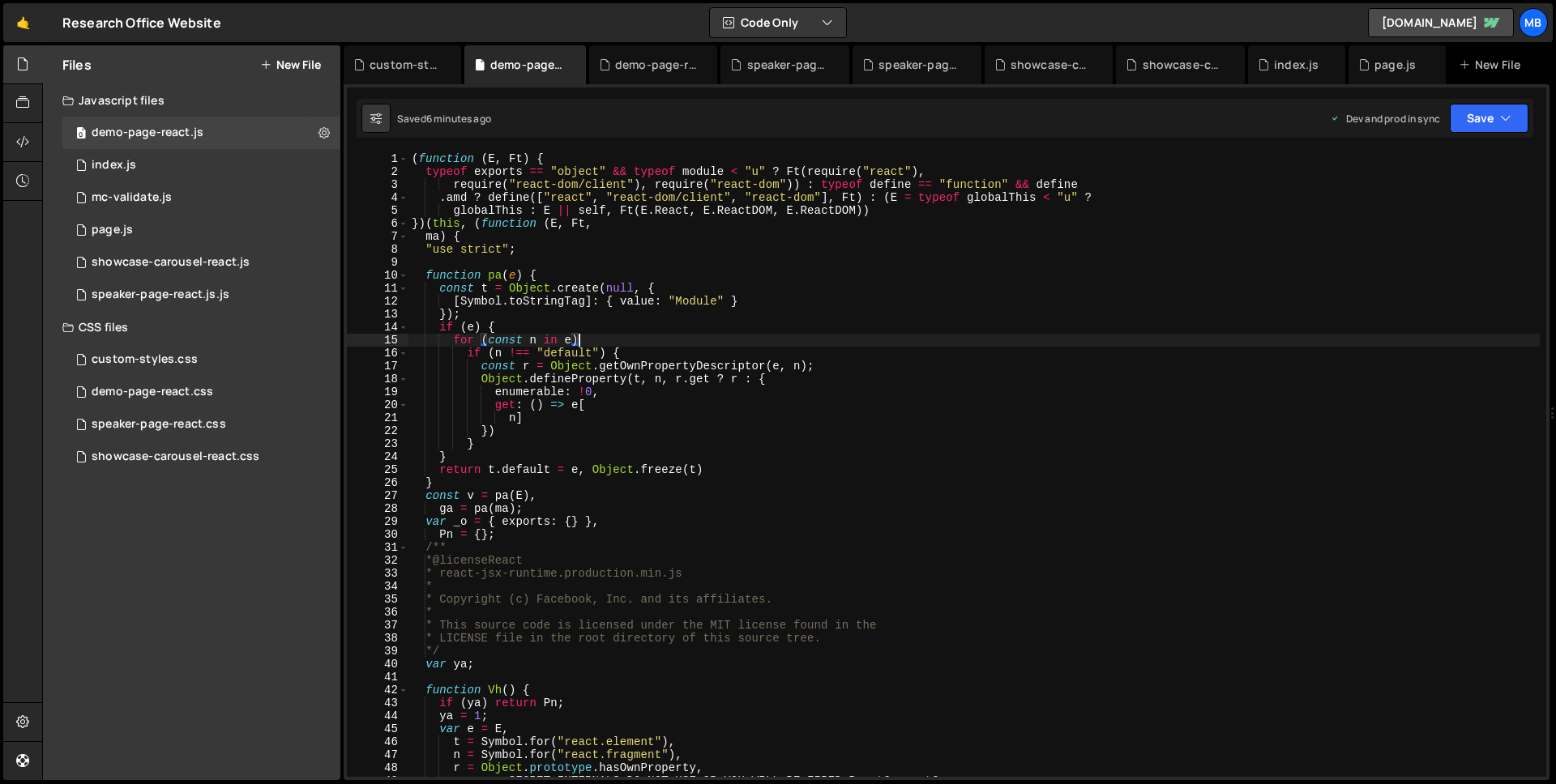
click at [1359, 334] on div "( function ( E , Ft ) { typeof exports == "object" && typeof module < "u" ? Ft …" at bounding box center [973, 478] width 1131 height 650
type textarea "}));"
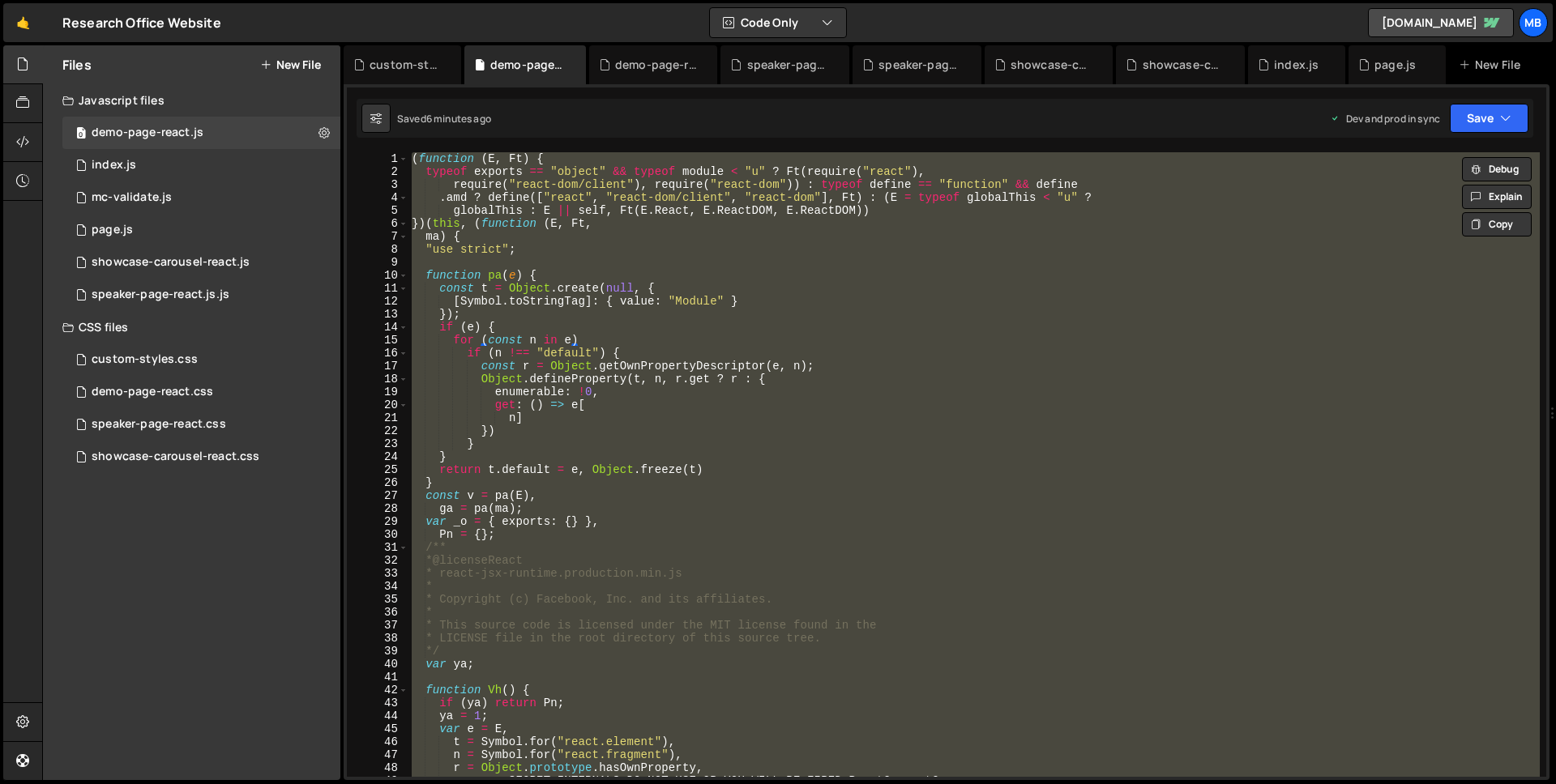
paste textarea
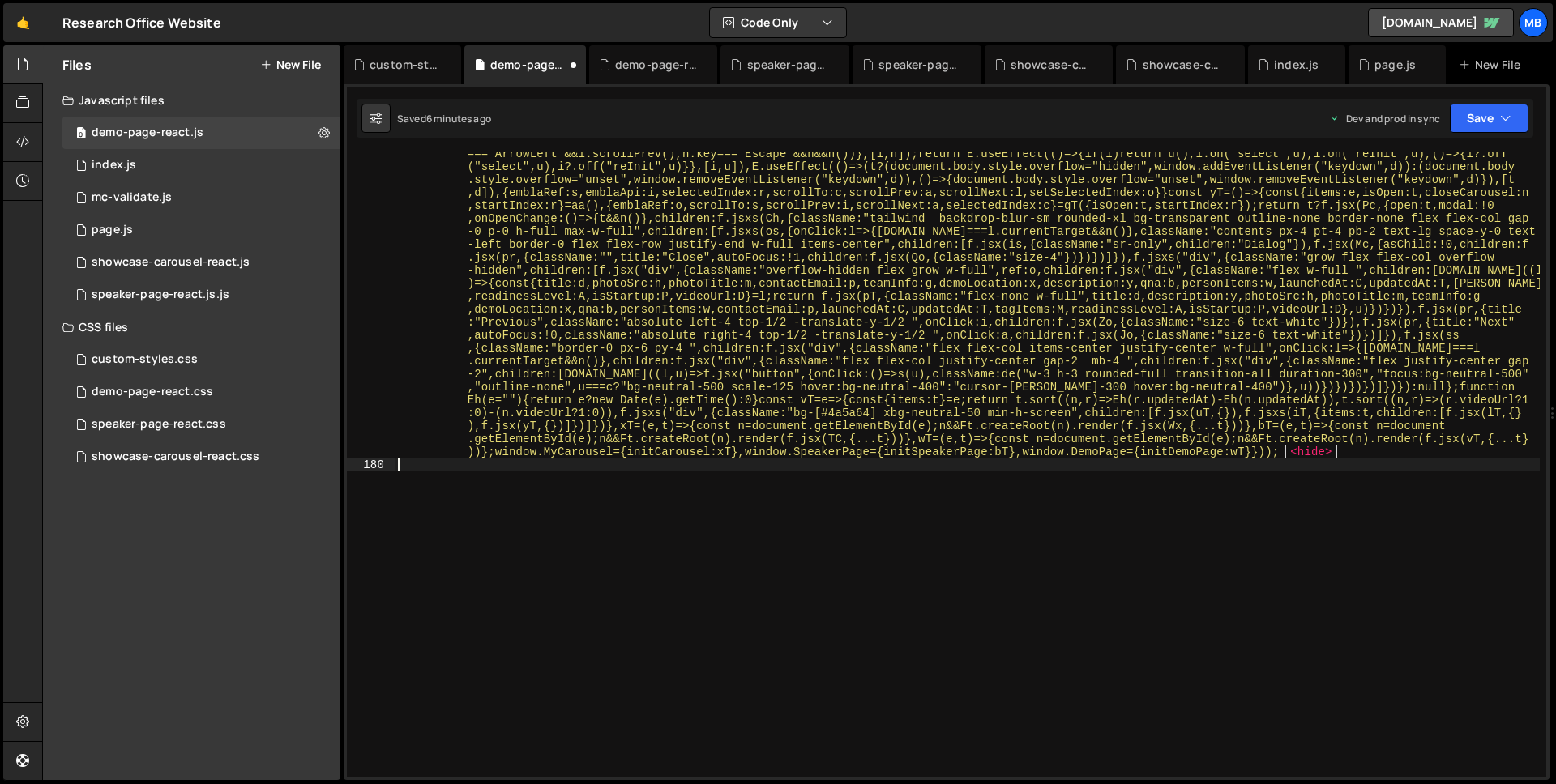
scroll to position [25920, 0]
drag, startPoint x: 1493, startPoint y: 120, endPoint x: 1491, endPoint y: 129, distance: 9.2
click at [1493, 120] on button "Save" at bounding box center [1489, 118] width 79 height 29
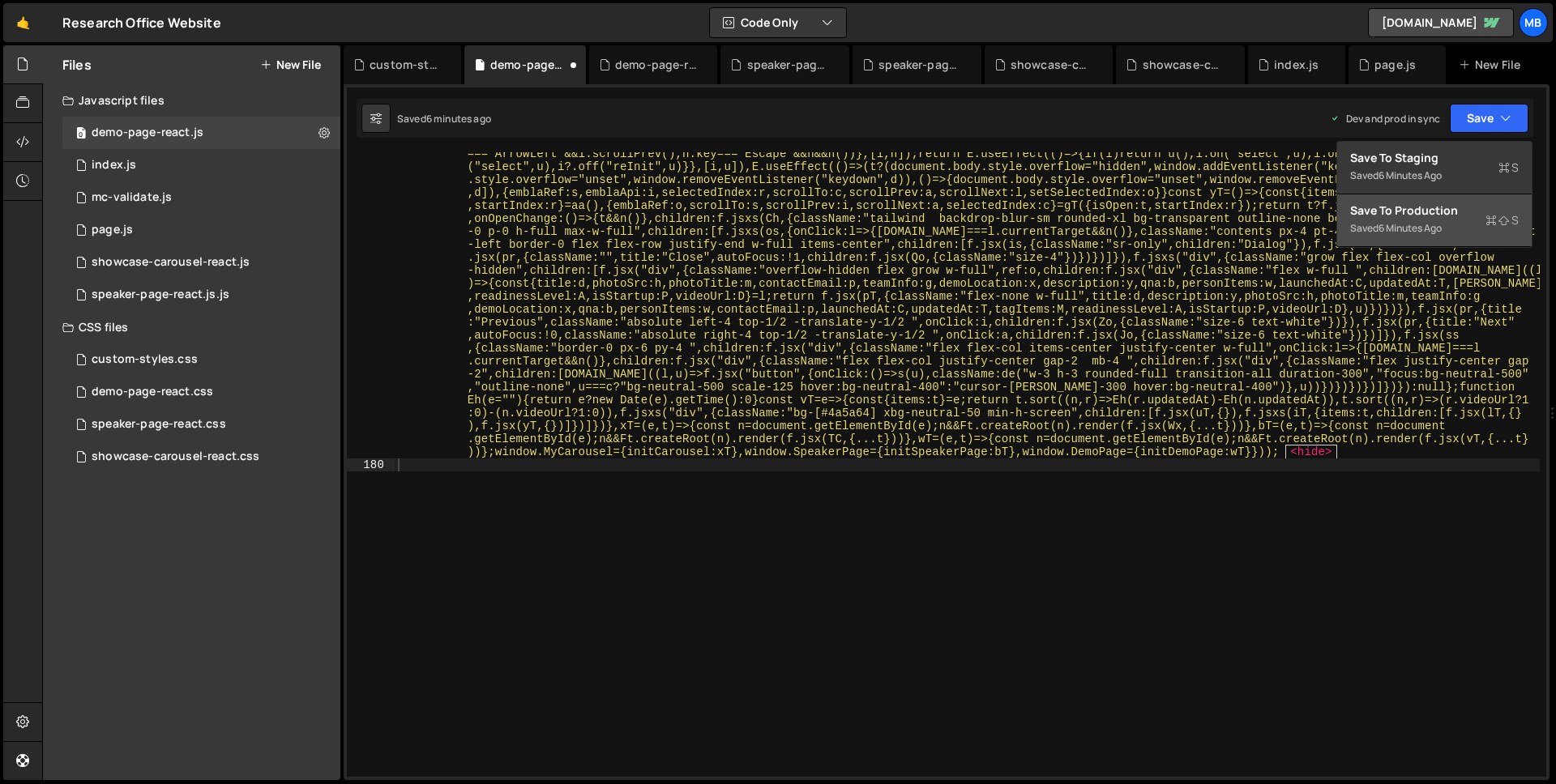
click at [1461, 226] on div "Saved 6 minutes ago" at bounding box center [1434, 228] width 168 height 19
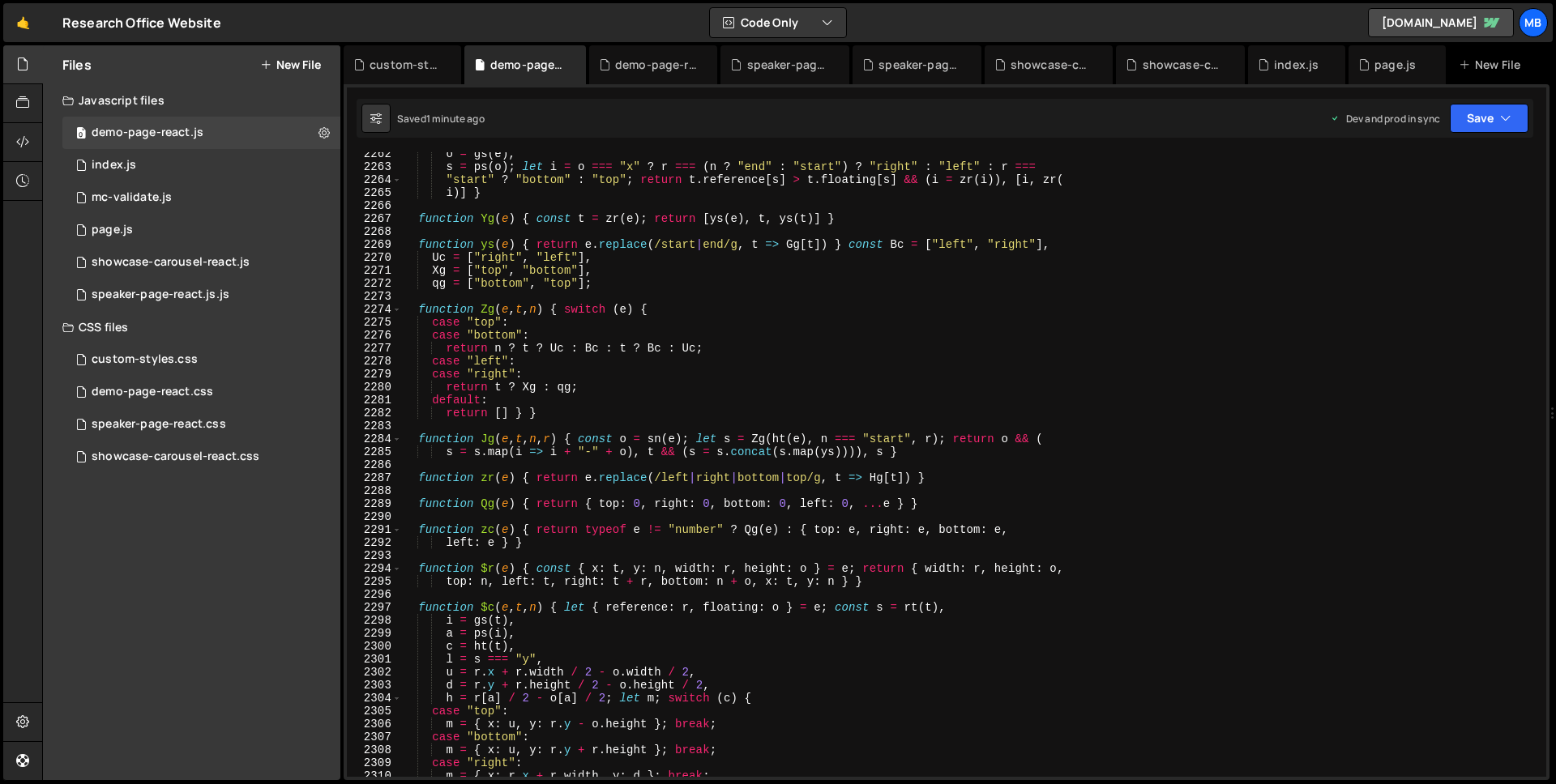
type textarea "case "bottom":"
click at [718, 330] on div "o = gs ( e ) , s = ps ( o ) ; let i = o === "x" ? r === ( n ? "end" : "start" )…" at bounding box center [970, 473] width 1139 height 650
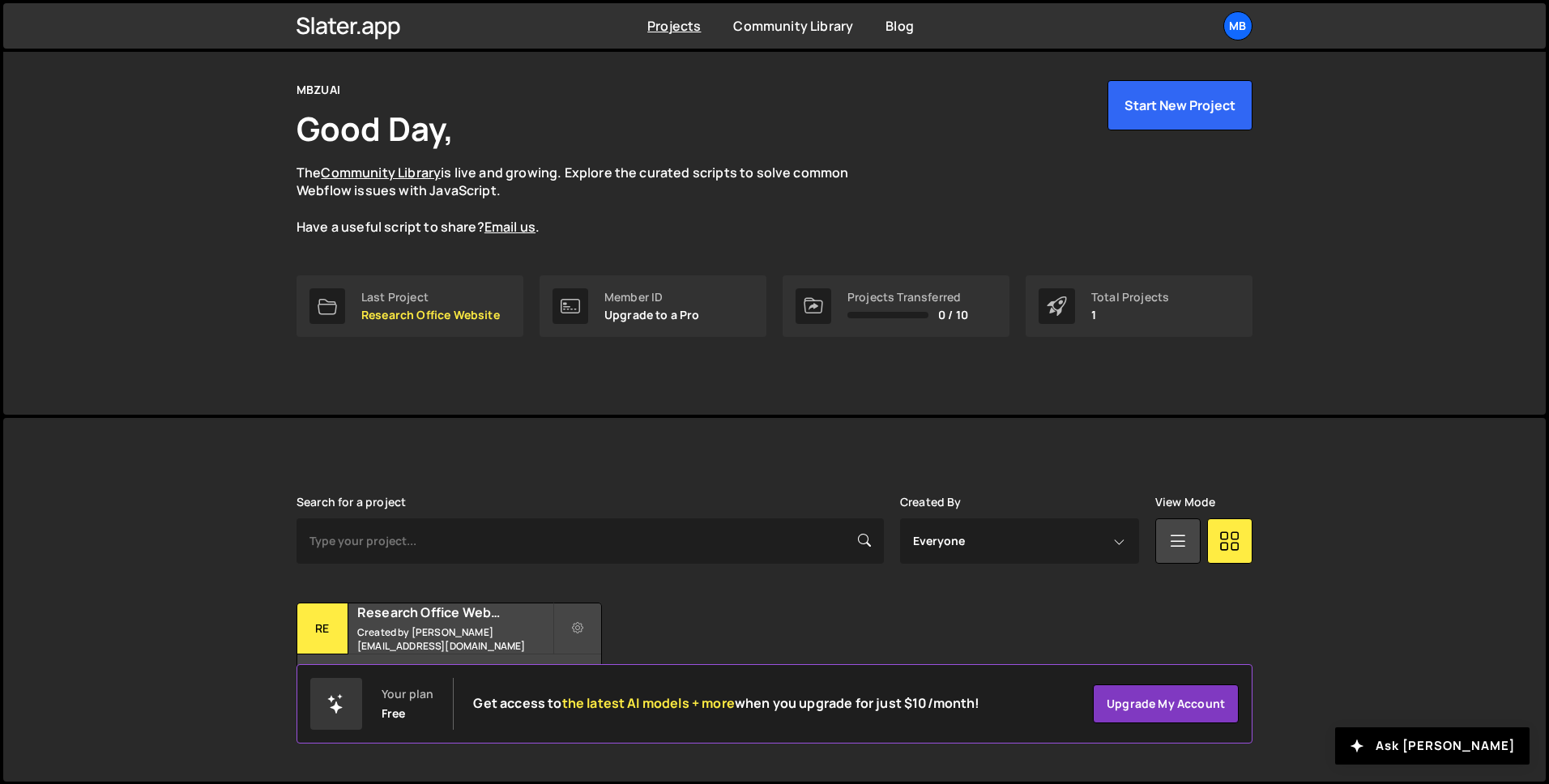
scroll to position [51, 0]
click at [427, 608] on div "Research Office Website Created by [EMAIL_ADDRESS][DOMAIN_NAME]" at bounding box center [449, 627] width 304 height 51
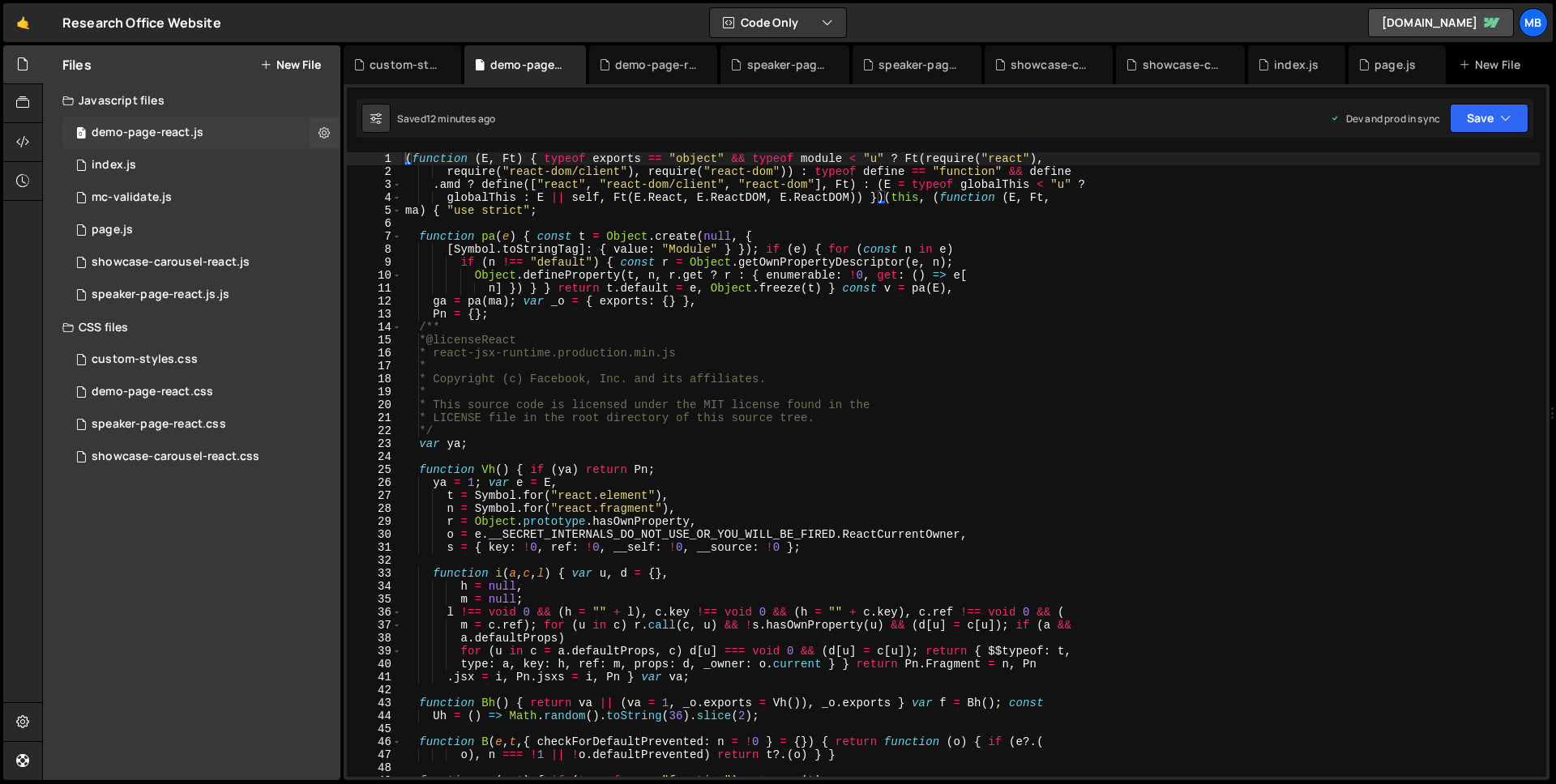
click at [274, 132] on div "0 demo-page-react.js 0" at bounding box center [201, 133] width 278 height 32
click at [246, 134] on div "0 demo-page-react.js 0" at bounding box center [201, 133] width 278 height 32
click at [710, 317] on div "( function ( E , Ft ) { typeof exports == "object" && typeof module < "u" ? Ft …" at bounding box center [970, 478] width 1138 height 650
type textarea ".DemoPage = { initDemoPage: wT } }));"
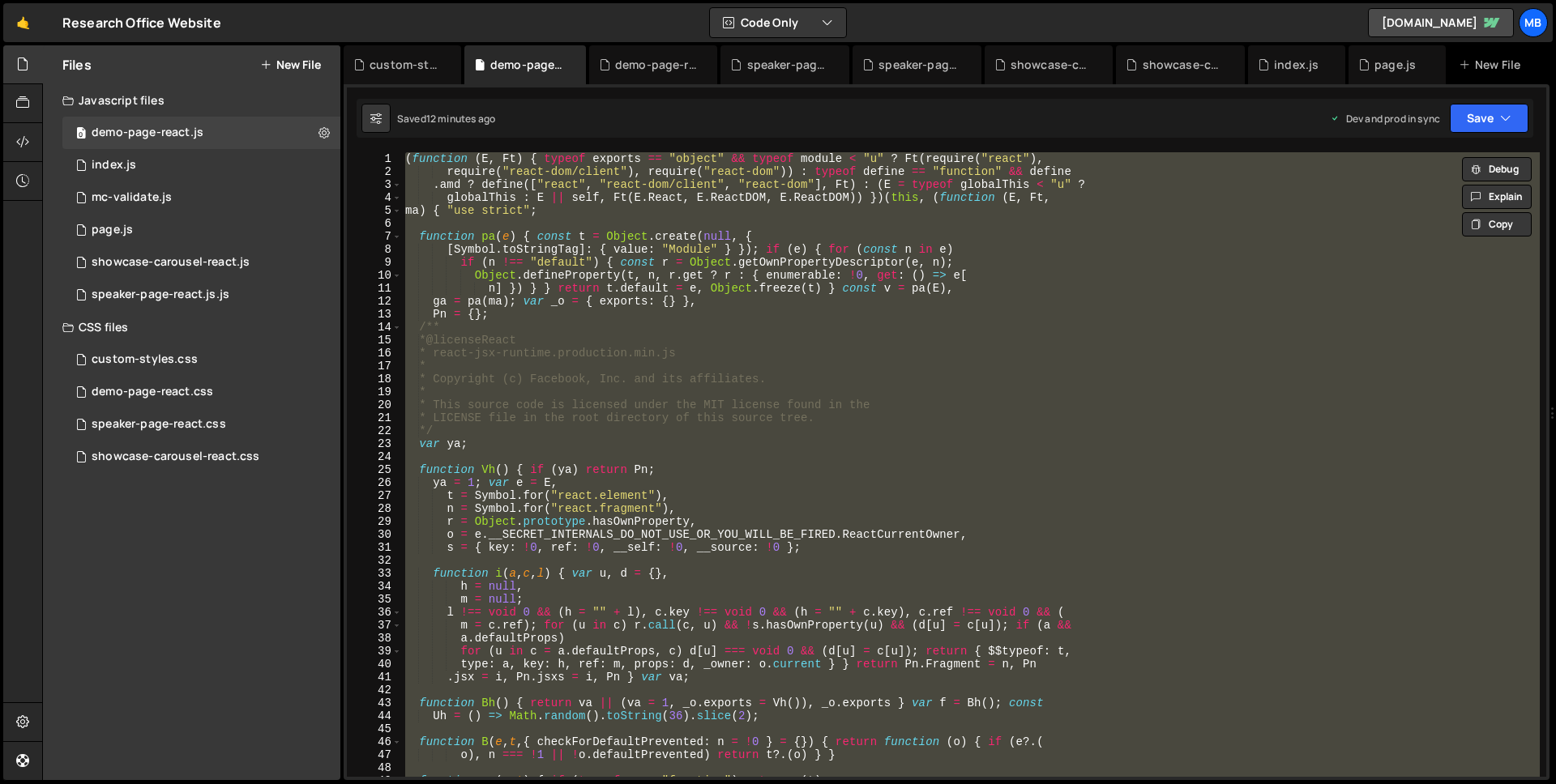
paste textarea
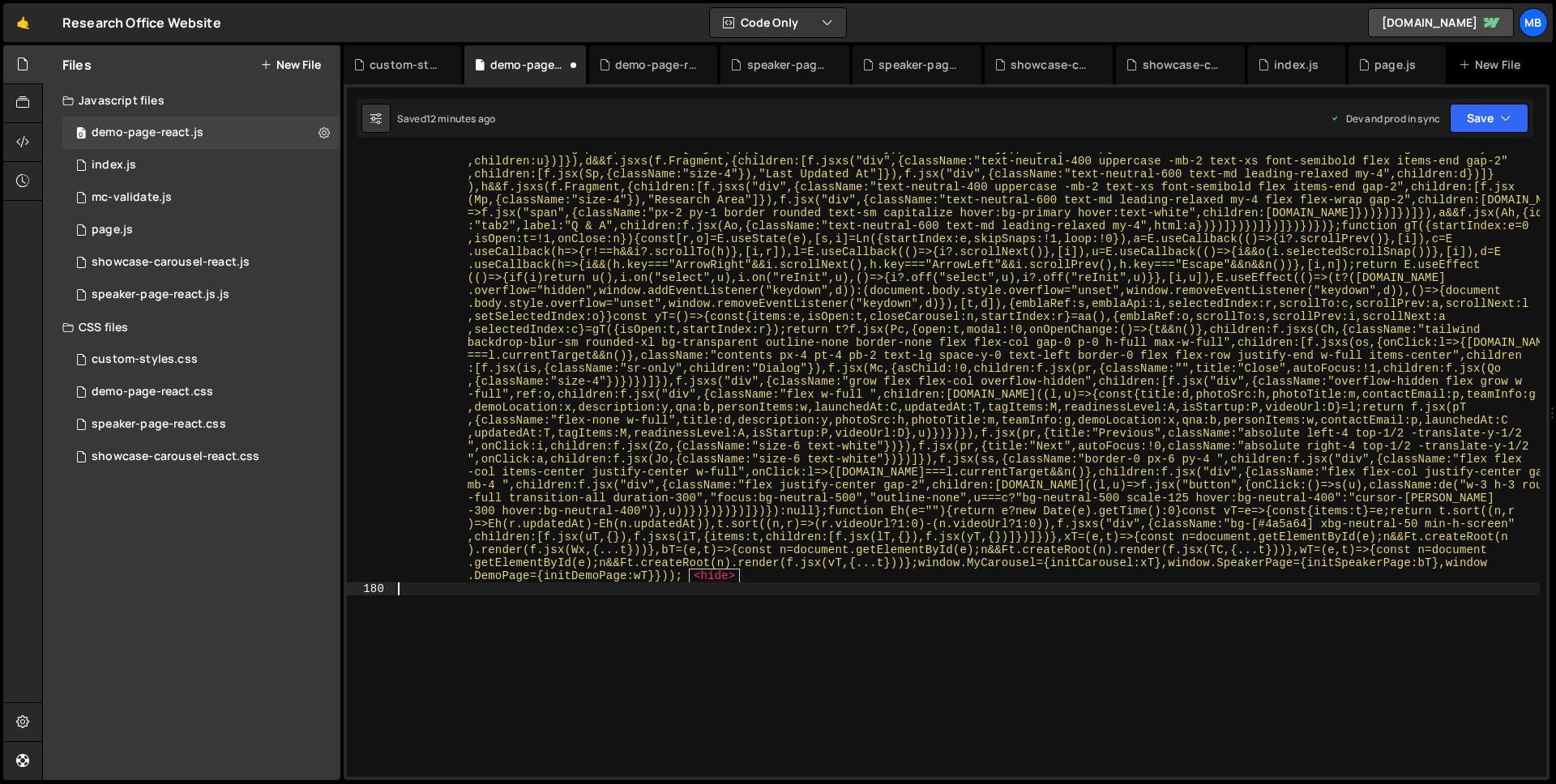
scroll to position [25920, 0]
click at [1465, 119] on button "Save" at bounding box center [1489, 118] width 79 height 29
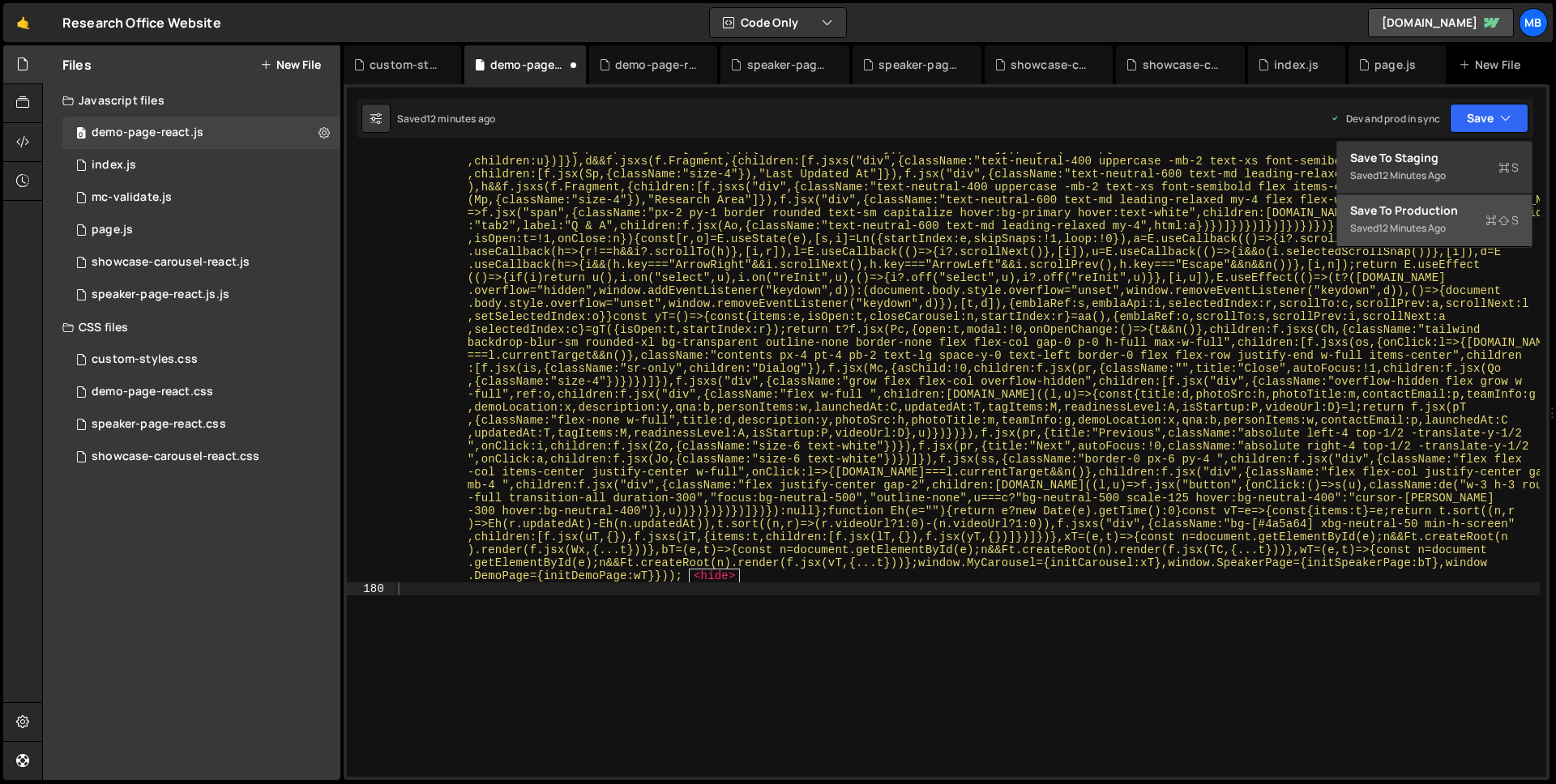
click at [1428, 203] on div "Save to Production S" at bounding box center [1434, 211] width 168 height 17
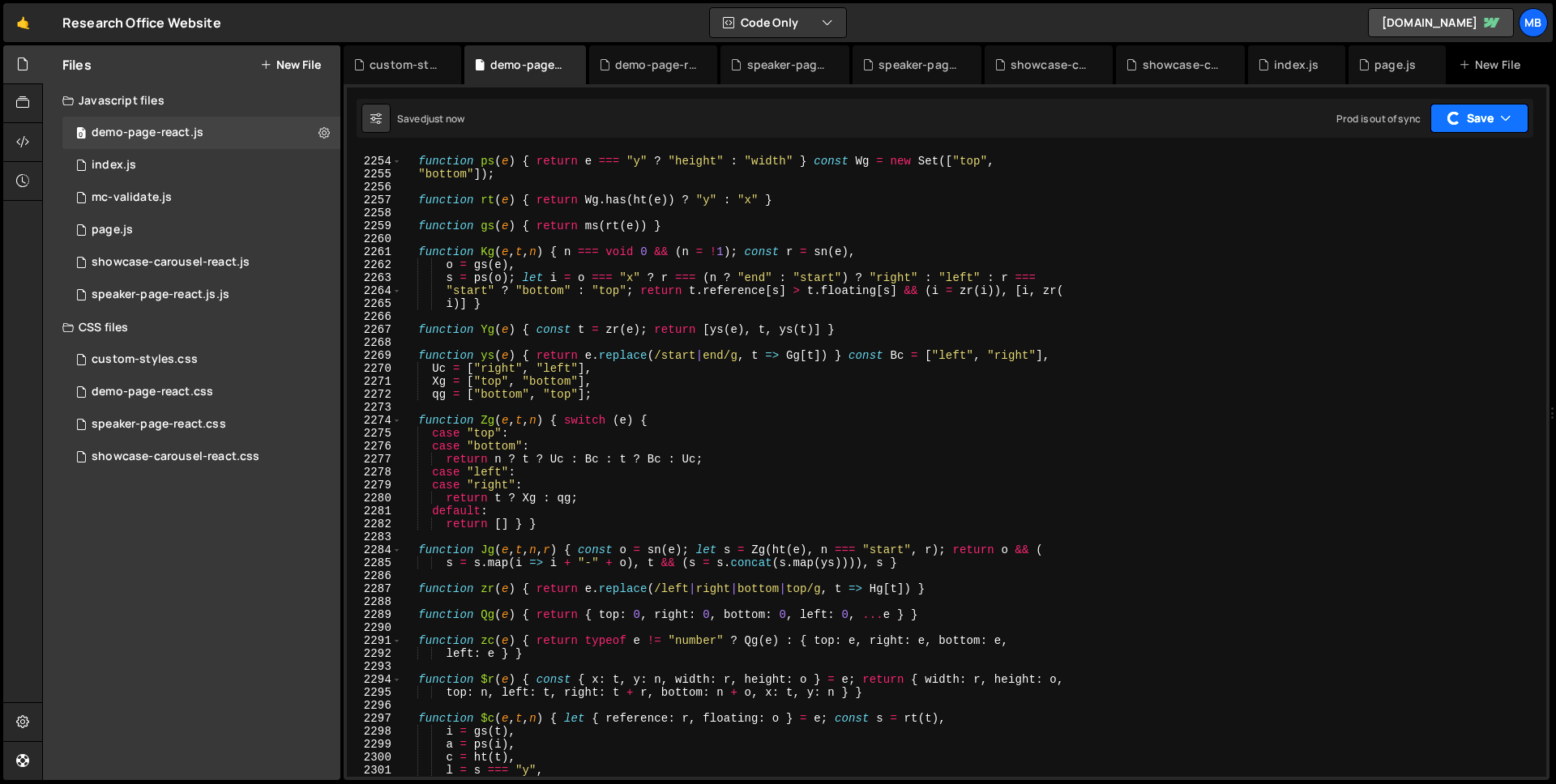
click at [1478, 127] on button "Save" at bounding box center [1479, 118] width 98 height 29
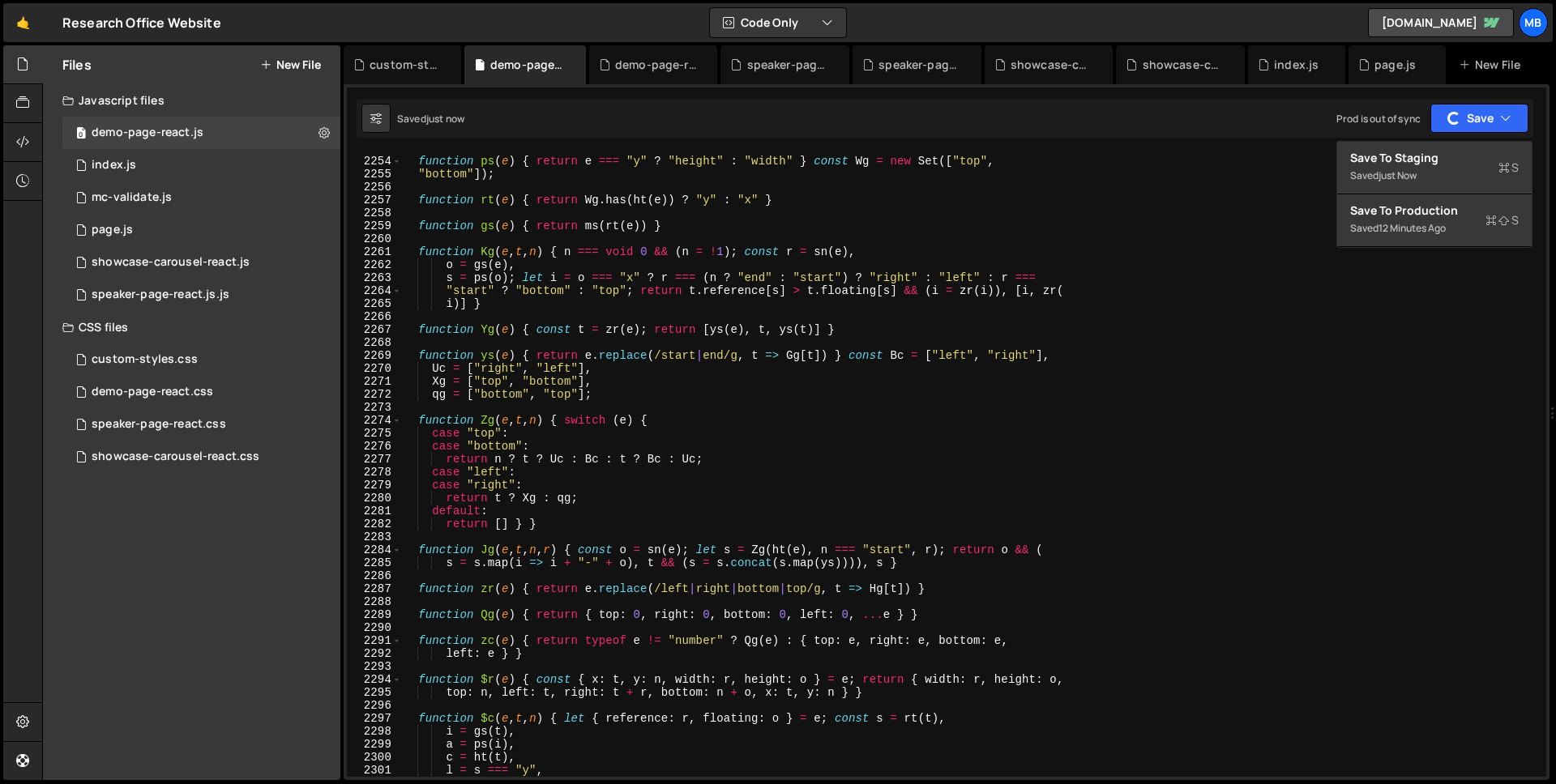
type textarea "function $r(e) { const { x: t, y: n, width: r, height: o } = e; return { width:…"
click at [1050, 683] on div "function ps ( e ) { return e === "y" ? "height" : "width" } const Wg = new Set …" at bounding box center [970, 467] width 1139 height 650
